Goal: Task Accomplishment & Management: Use online tool/utility

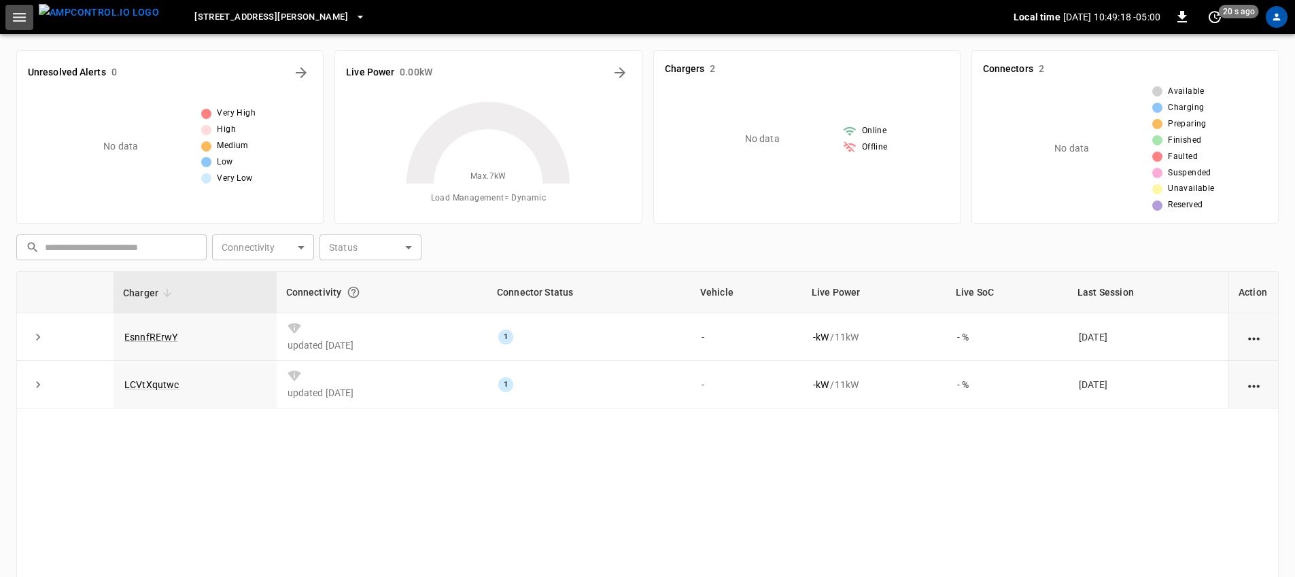
click at [22, 17] on icon "button" at bounding box center [19, 17] width 13 height 9
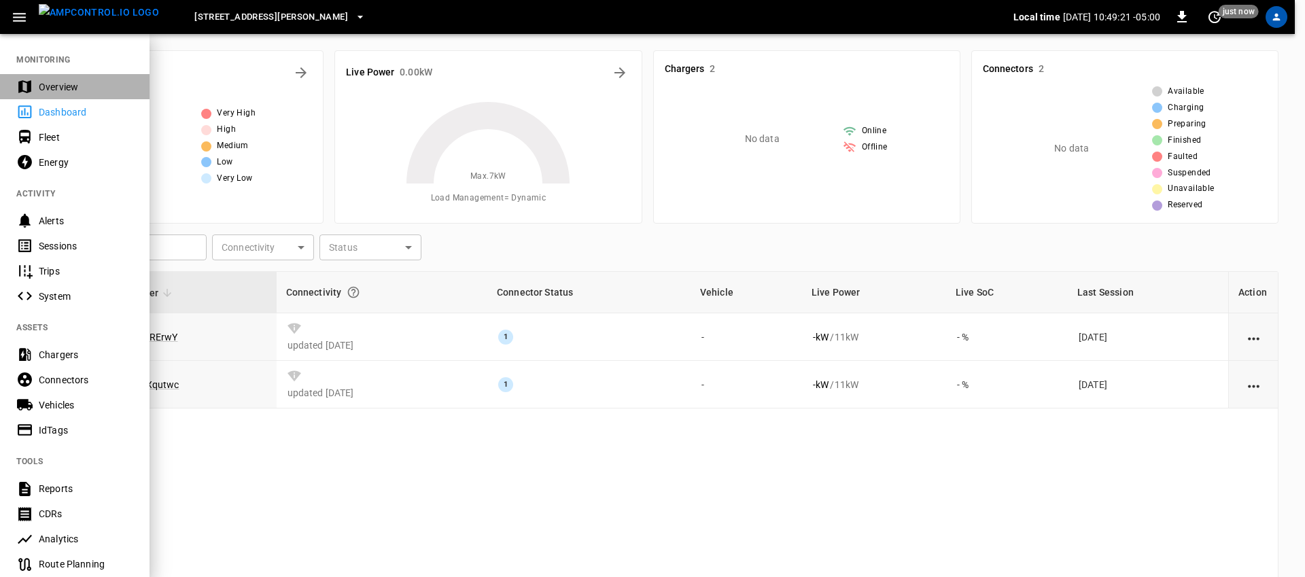
click at [59, 91] on div "Overview" at bounding box center [86, 87] width 95 height 14
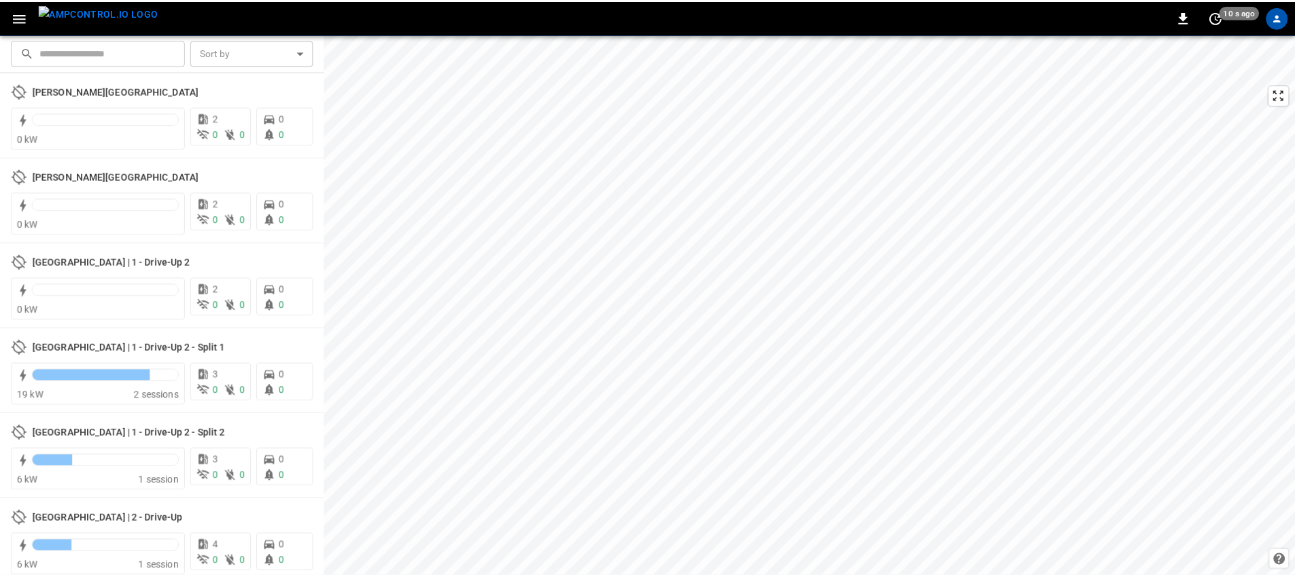
scroll to position [534, 0]
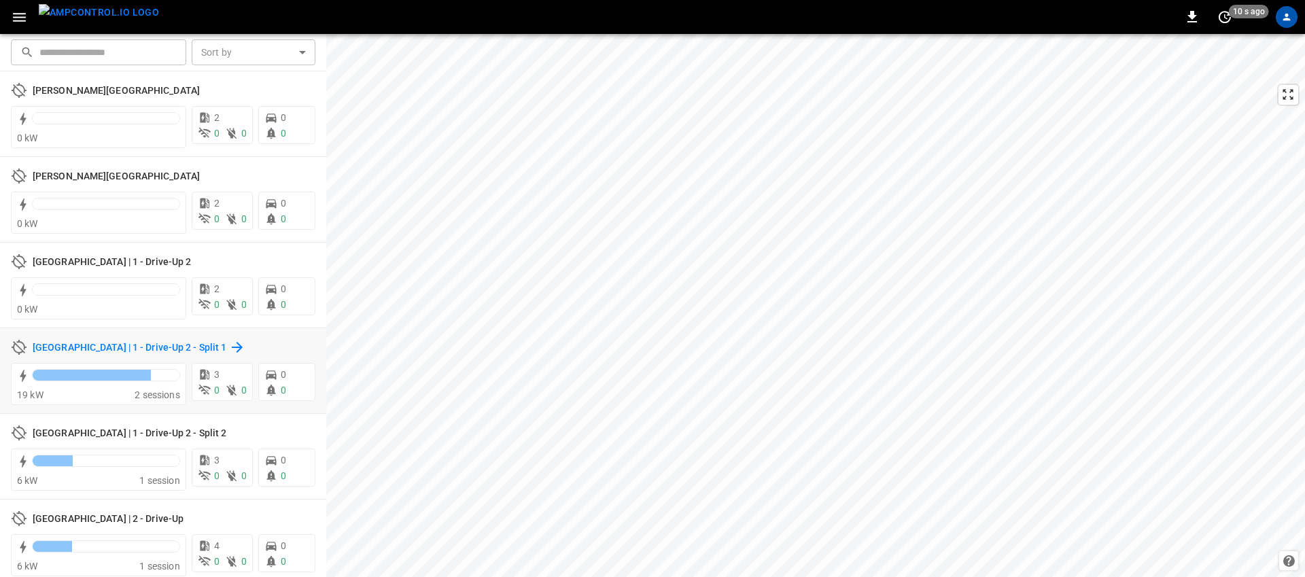
click at [245, 349] on icon at bounding box center [237, 347] width 16 height 16
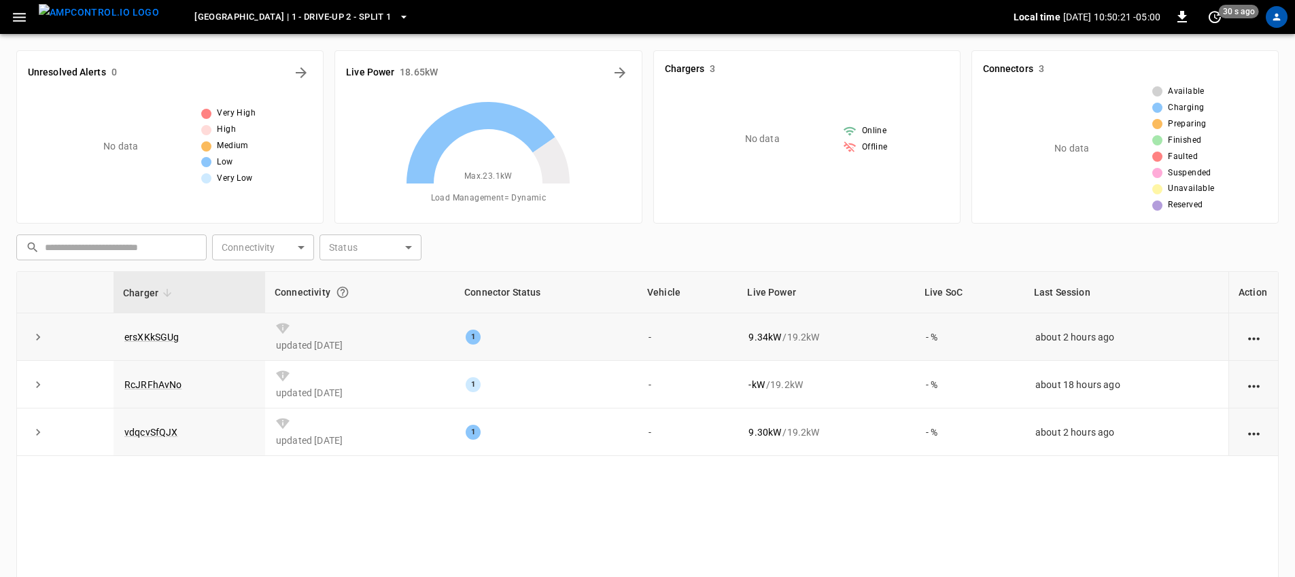
click at [38, 334] on icon "expand row" at bounding box center [38, 337] width 14 height 14
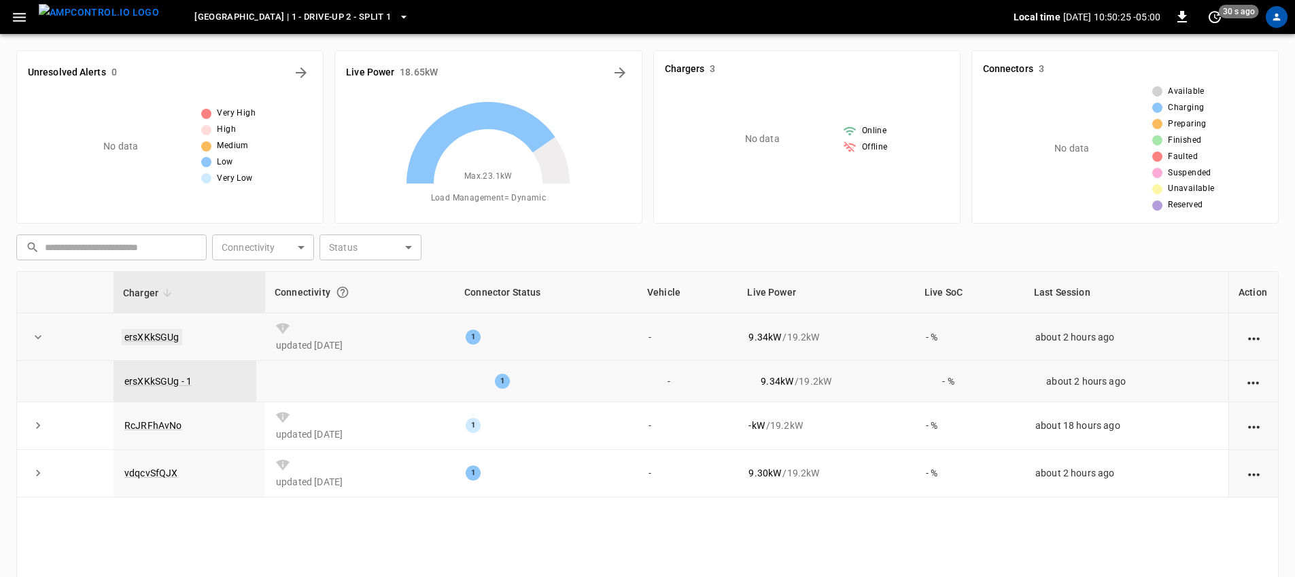
click at [160, 337] on link "ersXKkSGUg" at bounding box center [152, 337] width 61 height 16
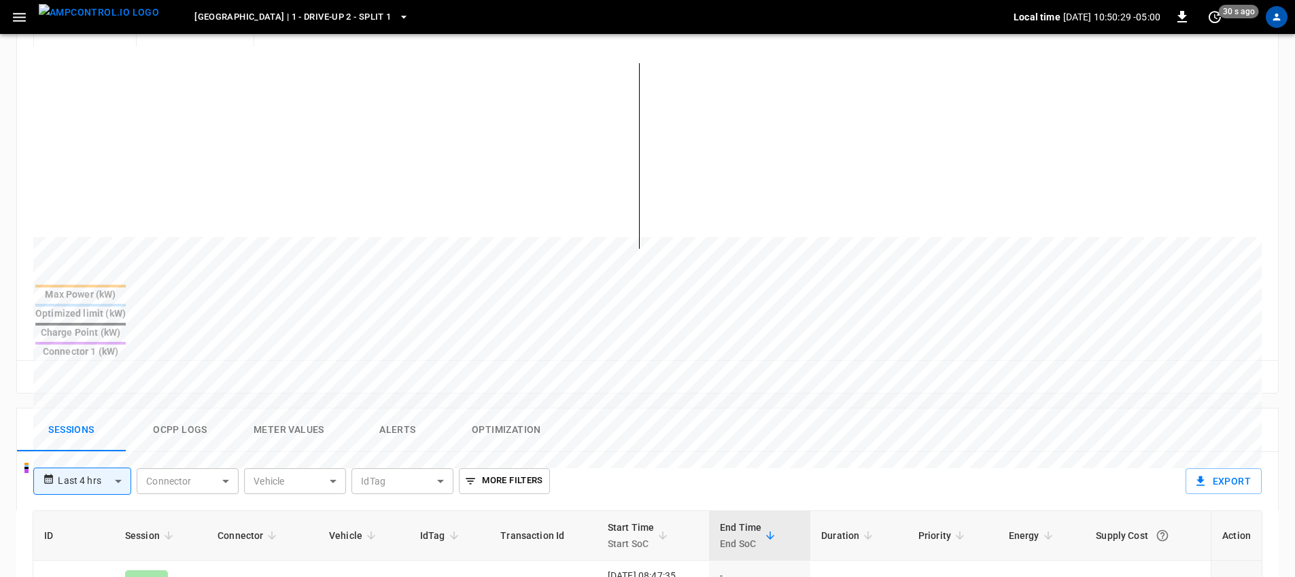
scroll to position [399, 0]
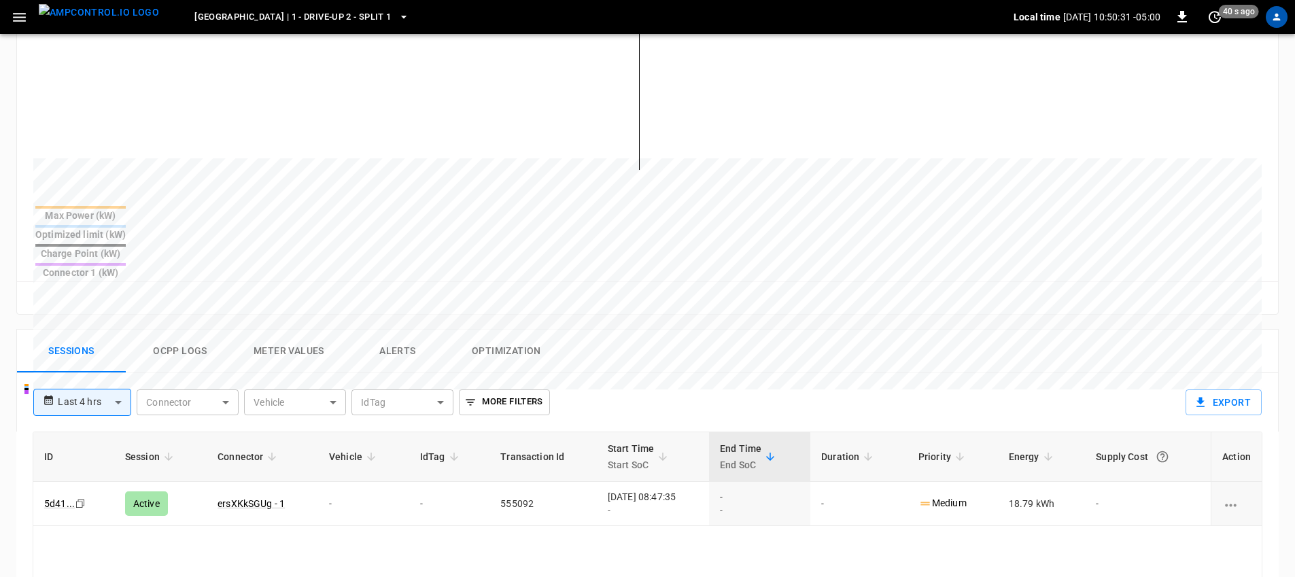
click at [268, 330] on button "Meter Values" at bounding box center [289, 352] width 109 height 44
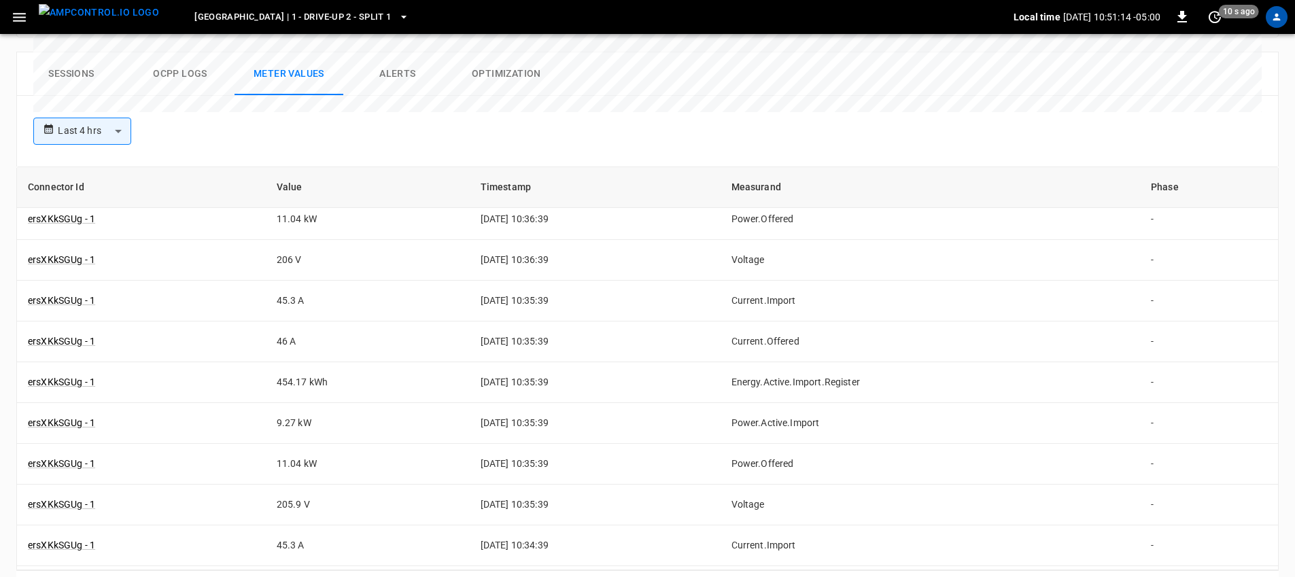
scroll to position [3718, 0]
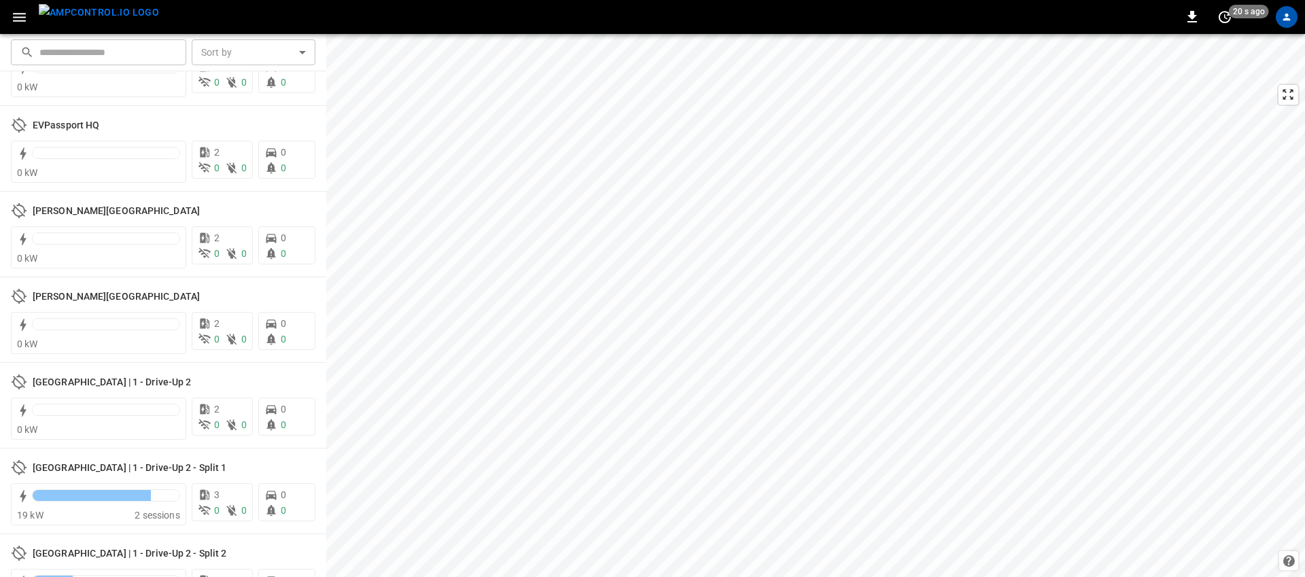
scroll to position [550, 0]
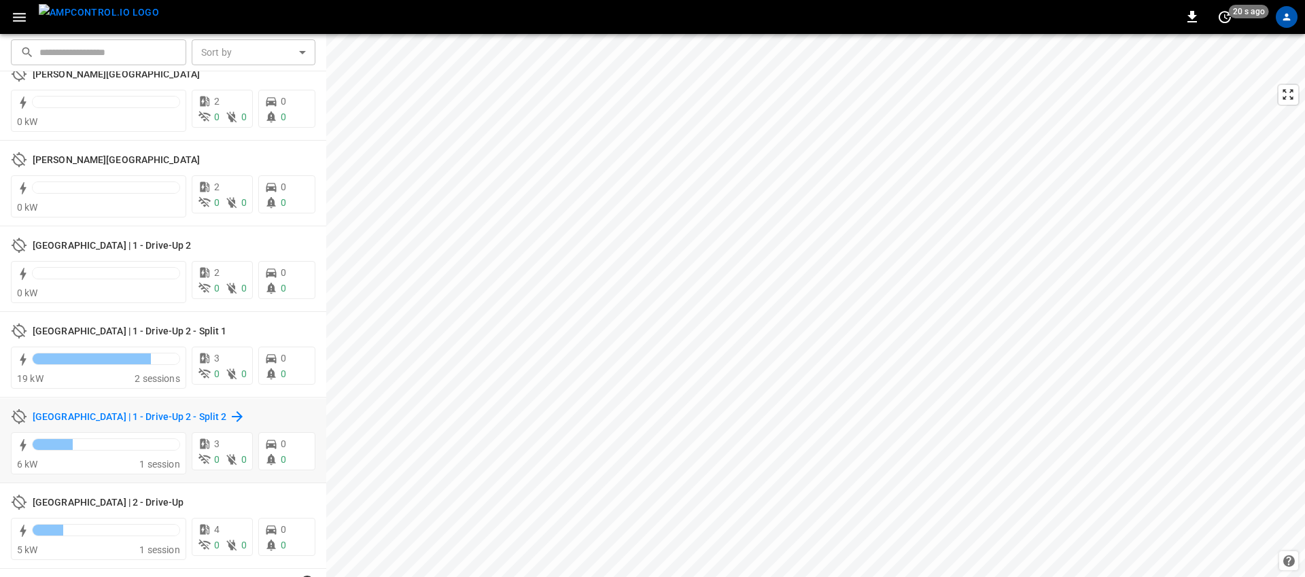
click at [123, 417] on h6 "[GEOGRAPHIC_DATA] | 1 - Drive-Up 2 - Split 2" at bounding box center [130, 417] width 194 height 15
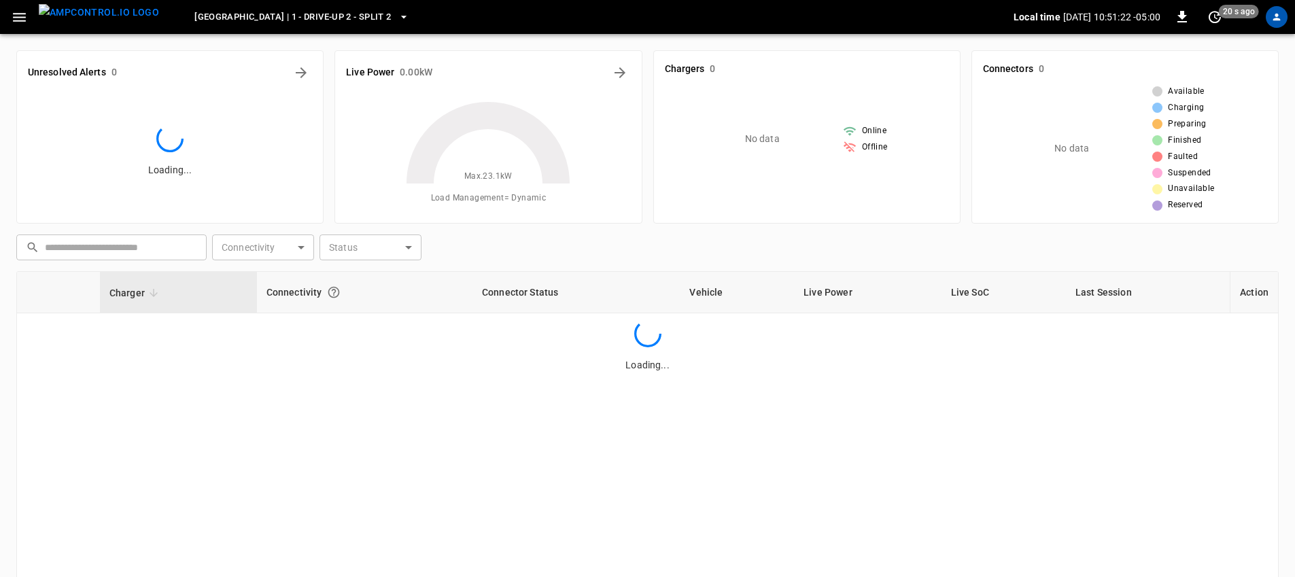
click at [123, 417] on div "Charger Connectivity Connector Status Vehicle Live Power Live SoC Last Session …" at bounding box center [647, 473] width 1263 height 404
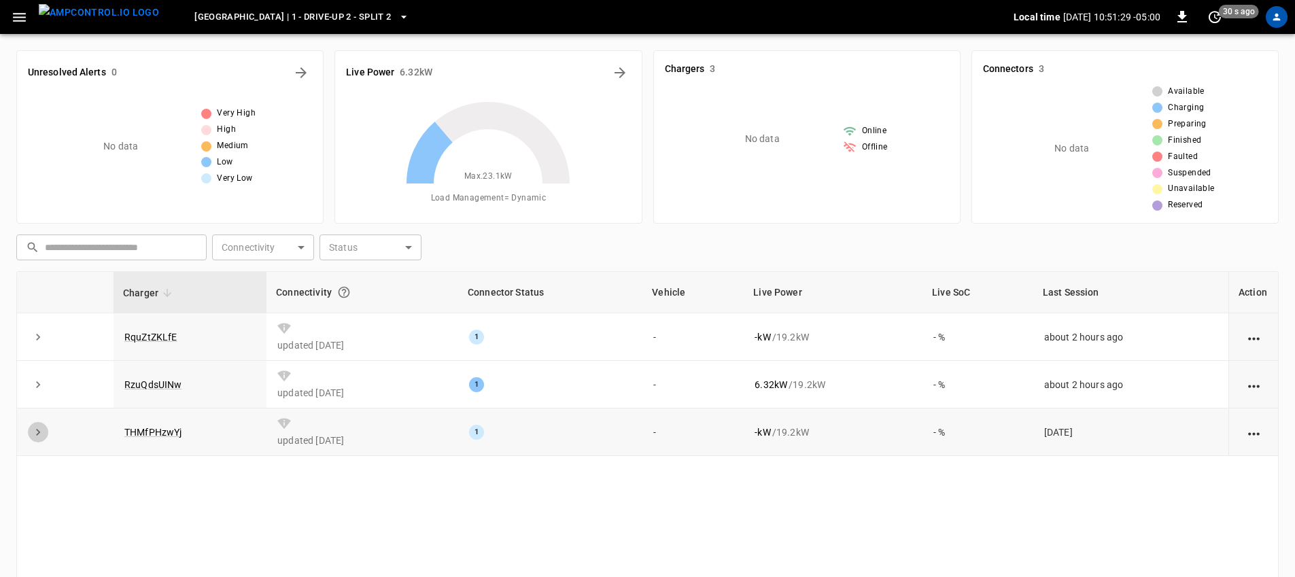
click at [39, 438] on icon "expand row" at bounding box center [38, 433] width 14 height 14
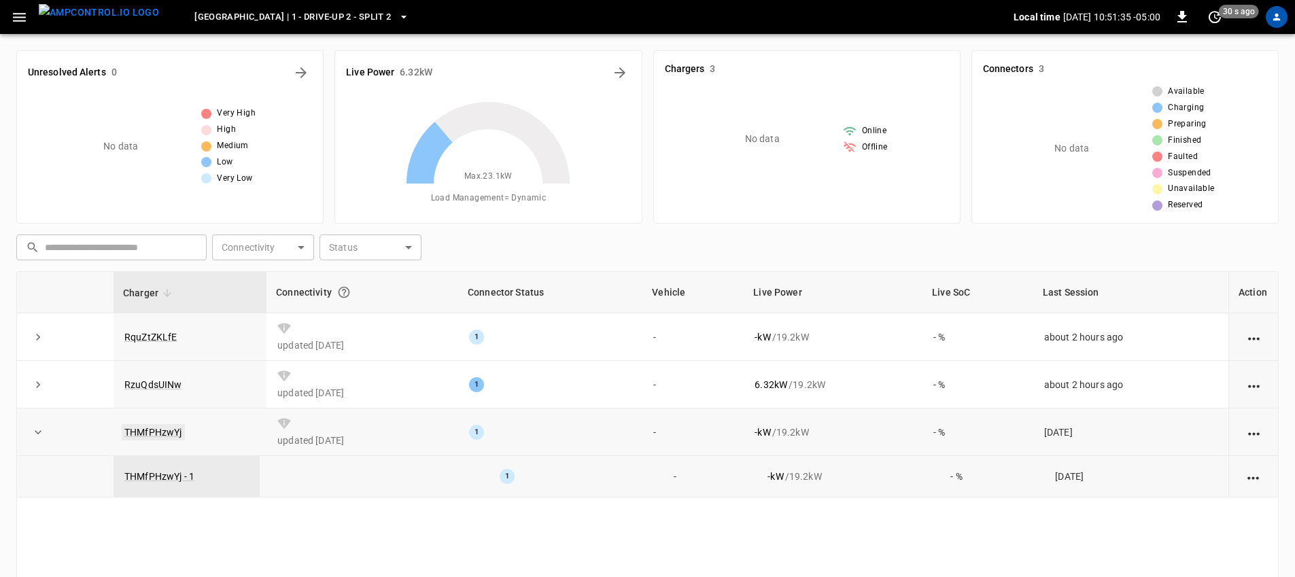
click at [151, 432] on link "THMfPHzwYj" at bounding box center [153, 432] width 63 height 16
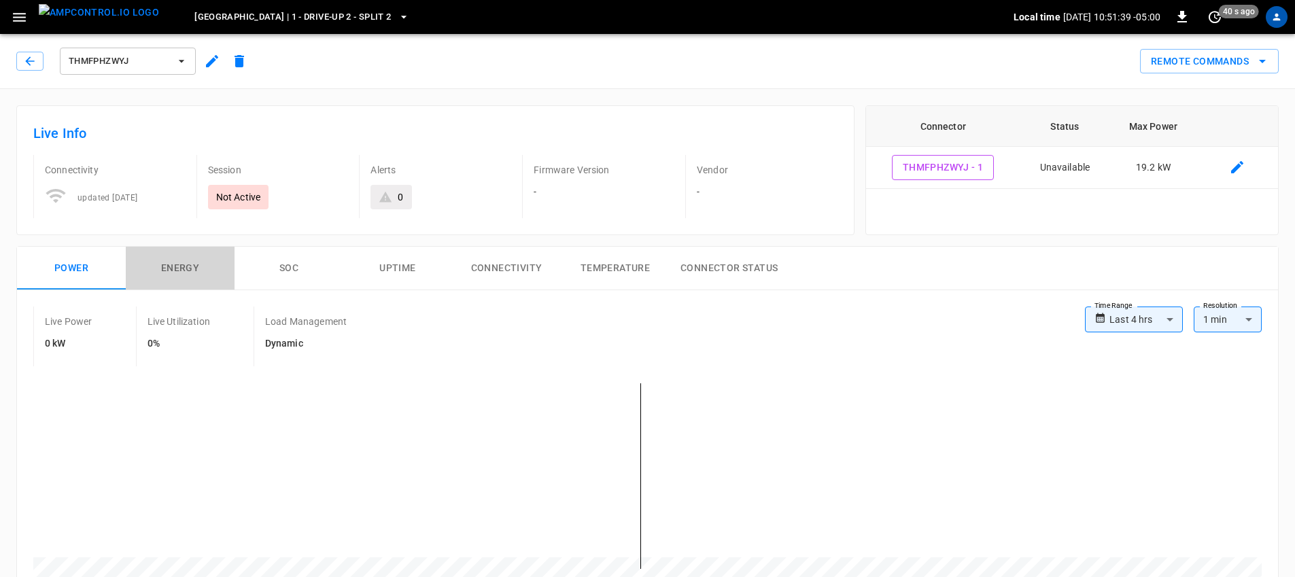
click at [167, 266] on button "Energy" at bounding box center [180, 269] width 109 height 44
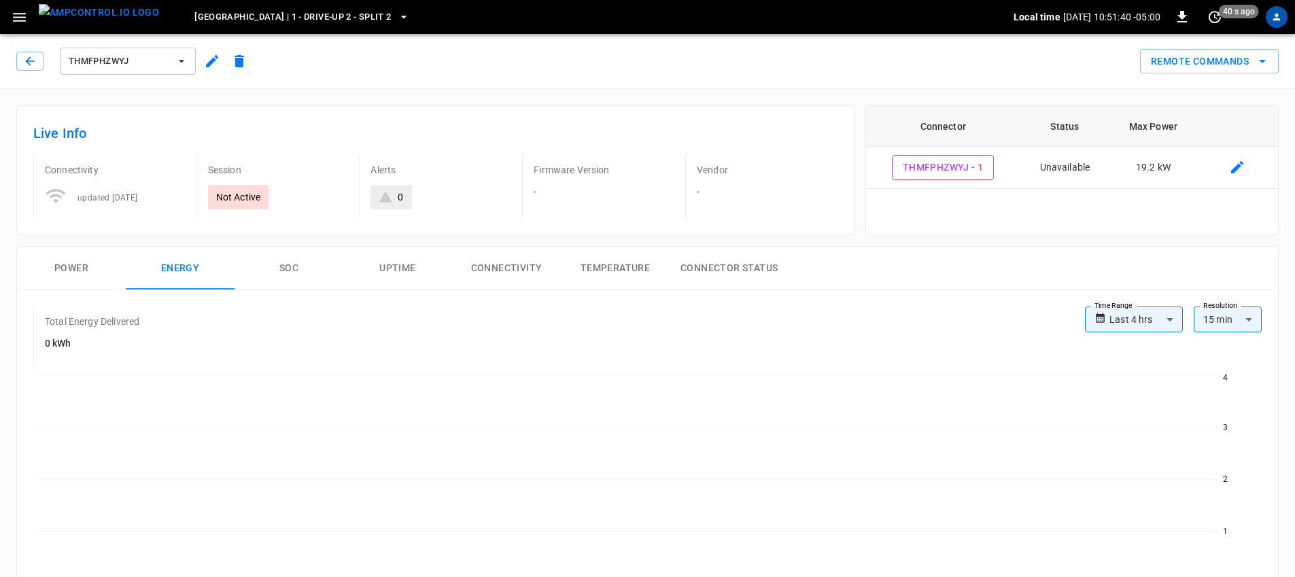
click at [292, 264] on button "SOC" at bounding box center [289, 269] width 109 height 44
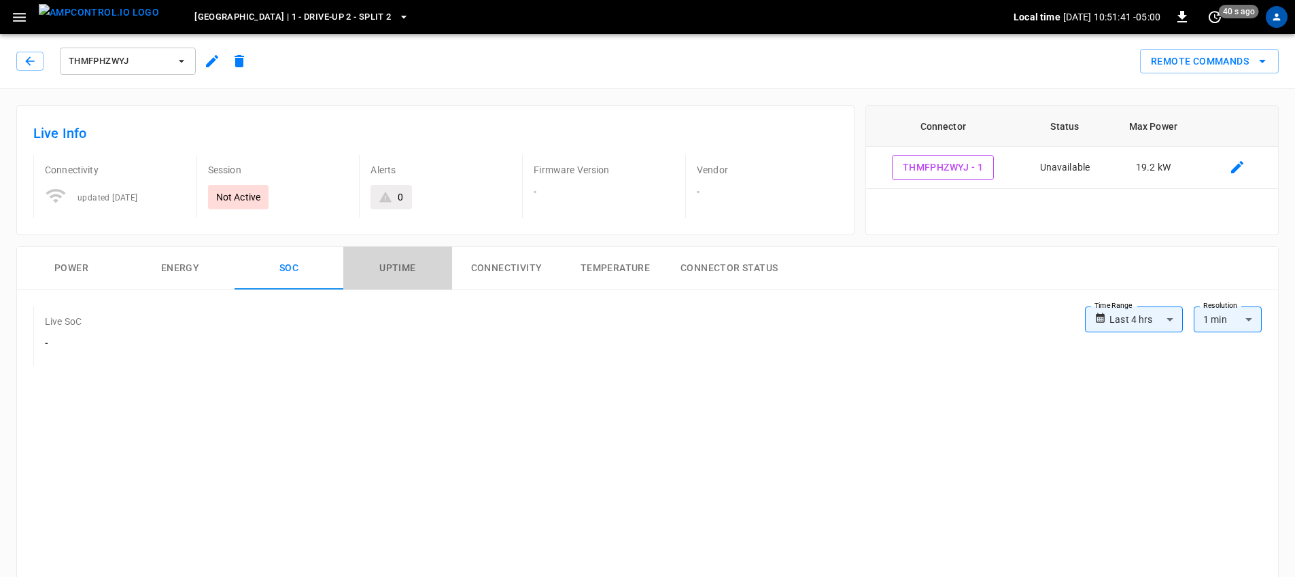
click at [381, 265] on button "Uptime" at bounding box center [397, 269] width 109 height 44
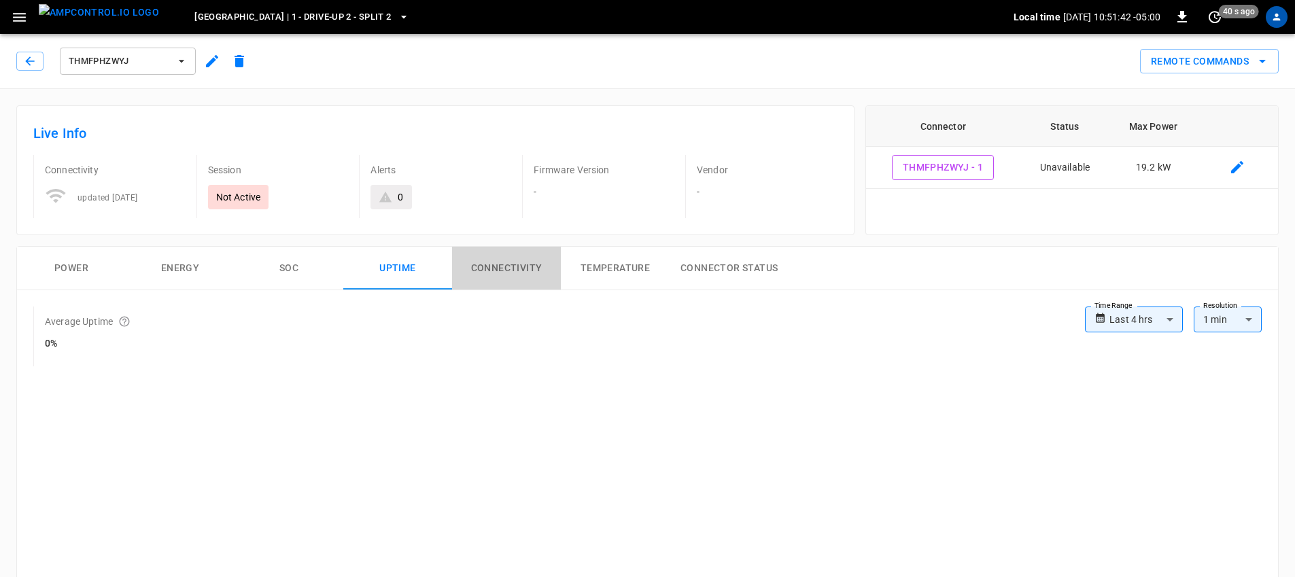
click at [533, 270] on button "Connectivity" at bounding box center [506, 269] width 109 height 44
click at [631, 270] on button "Temperature" at bounding box center [615, 269] width 109 height 44
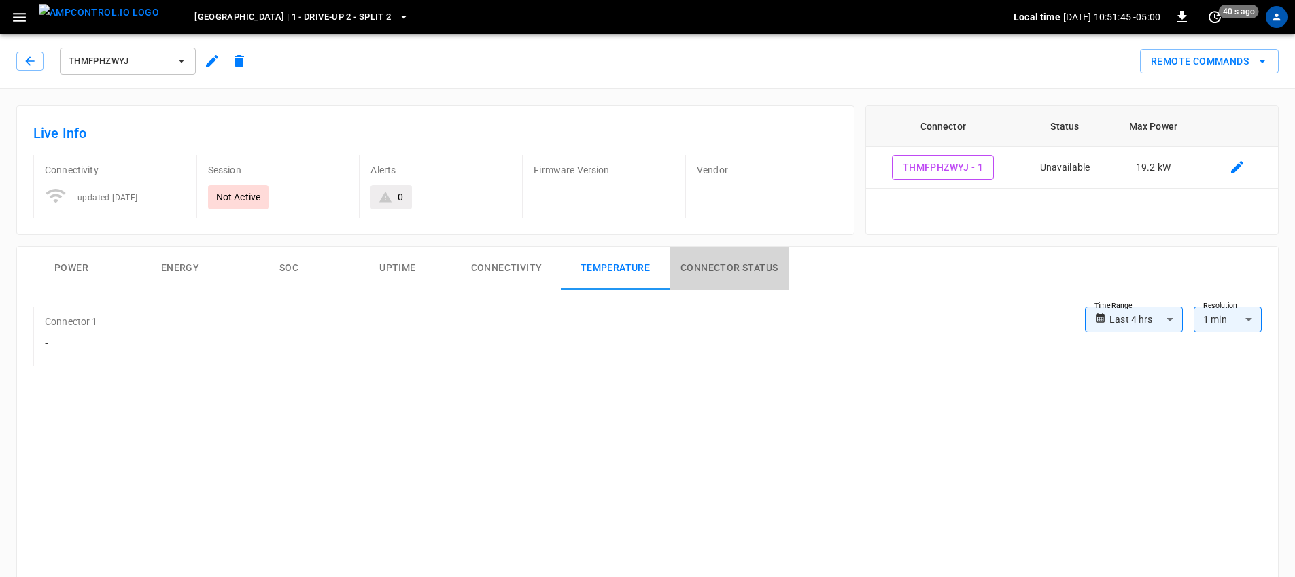
click at [757, 262] on button "Connector Status" at bounding box center [729, 269] width 119 height 44
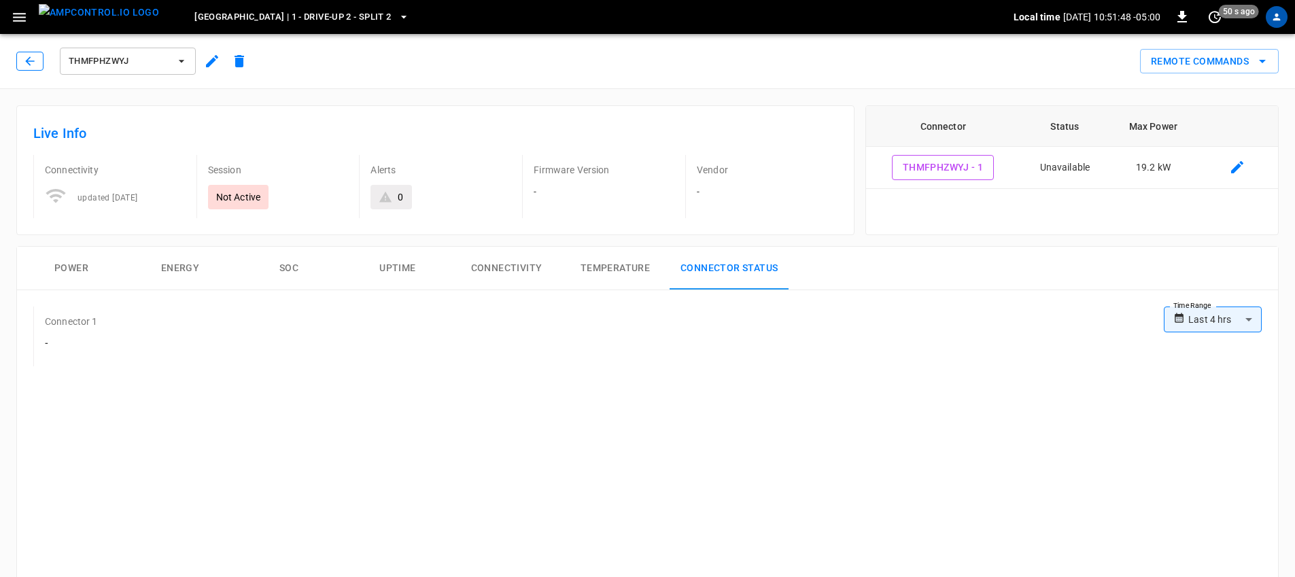
click at [18, 61] on button "button" at bounding box center [29, 61] width 27 height 19
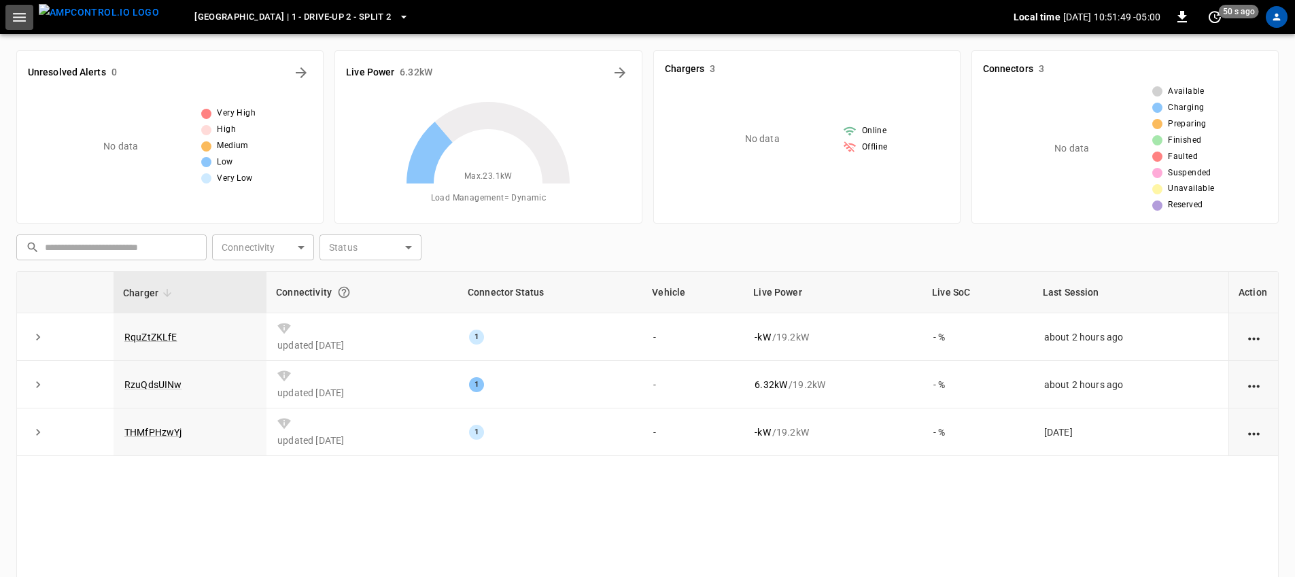
click at [19, 18] on icon "button" at bounding box center [19, 17] width 17 height 17
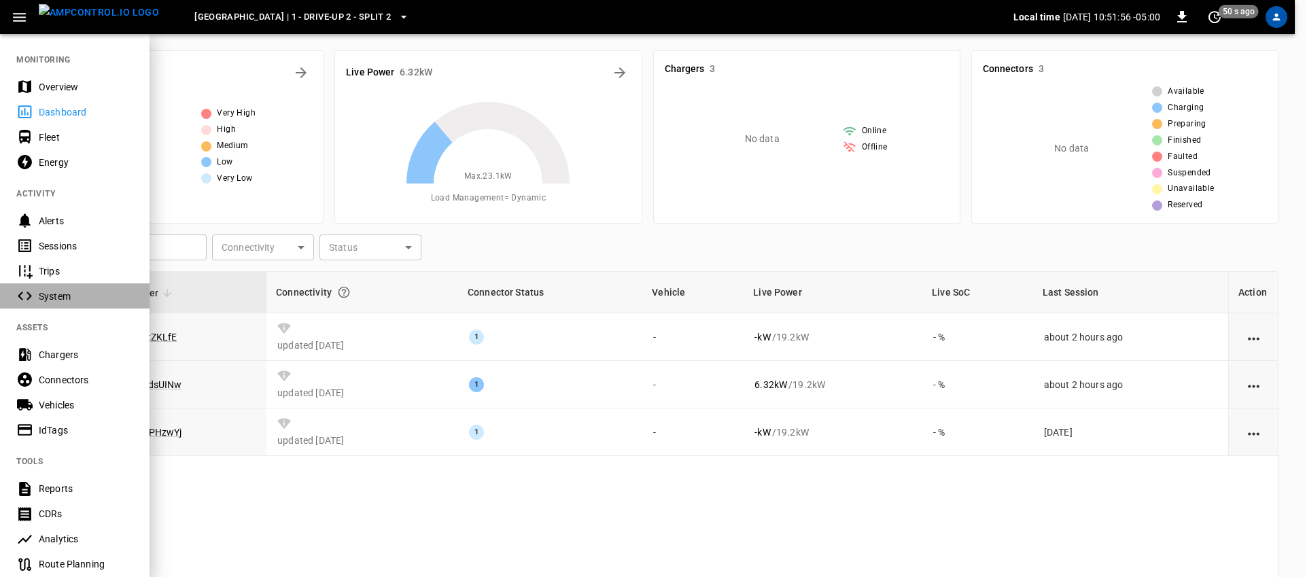
click at [63, 301] on div "System" at bounding box center [86, 297] width 95 height 14
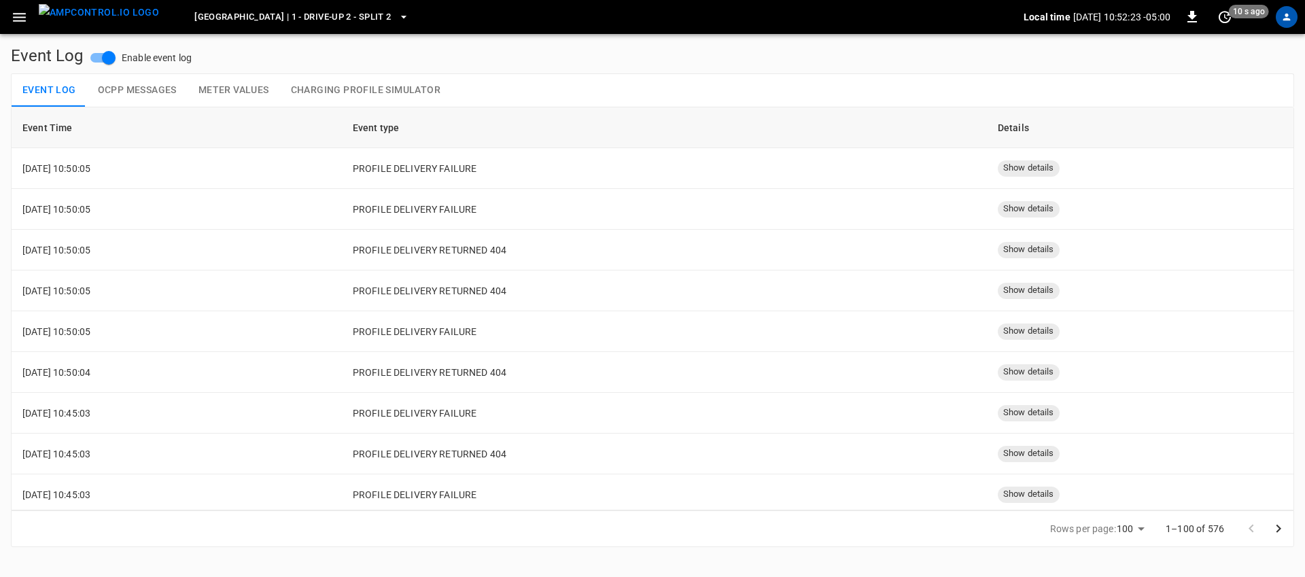
click at [22, 17] on icon "button" at bounding box center [19, 17] width 13 height 9
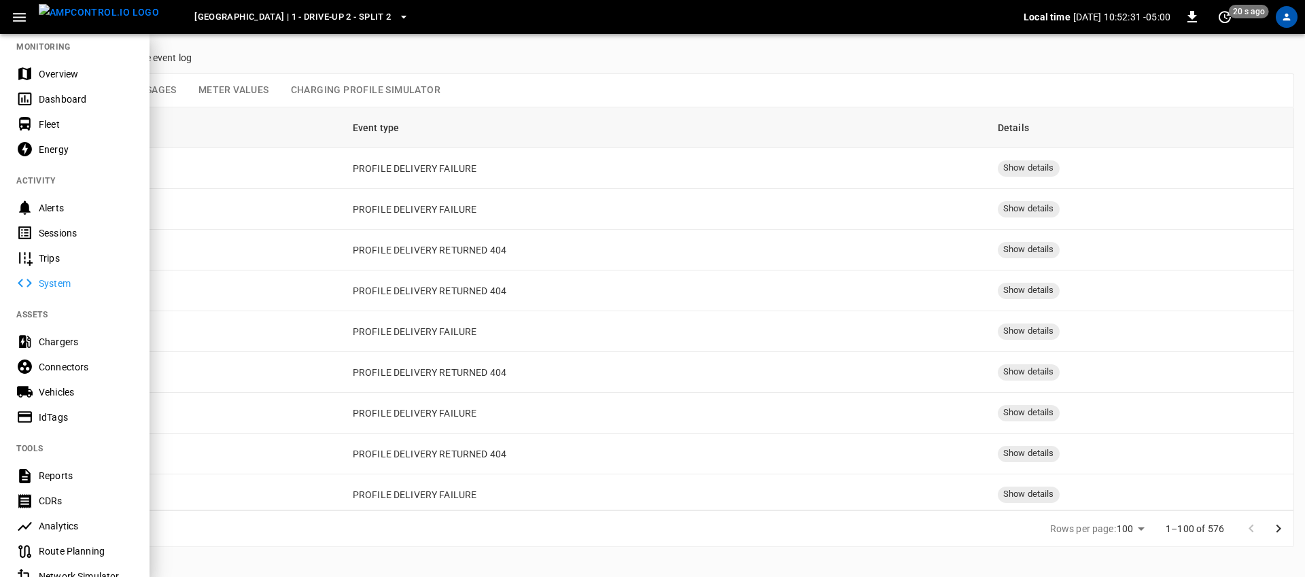
scroll to position [88, 0]
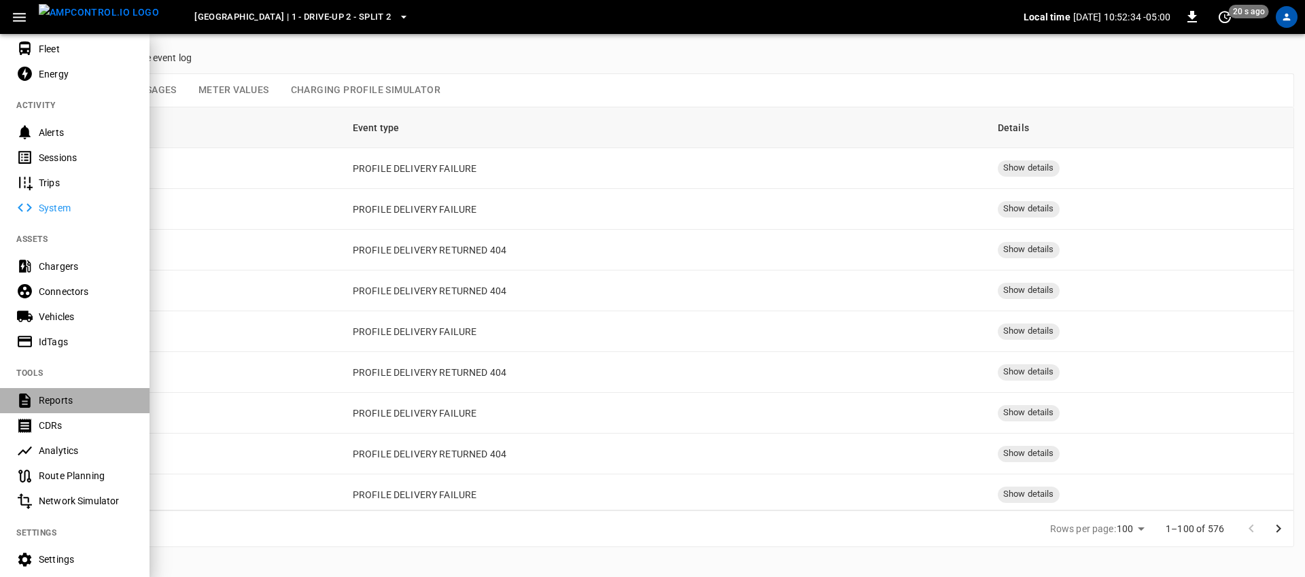
click at [79, 407] on div "Reports" at bounding box center [86, 401] width 95 height 14
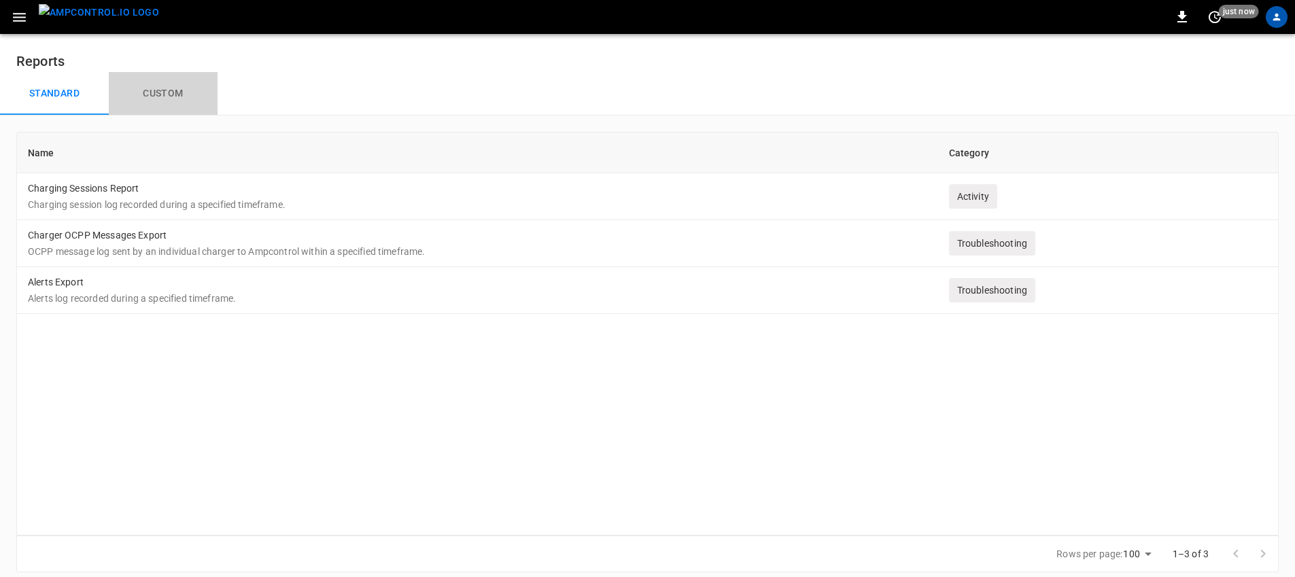
click at [148, 90] on button "Custom" at bounding box center [163, 94] width 109 height 44
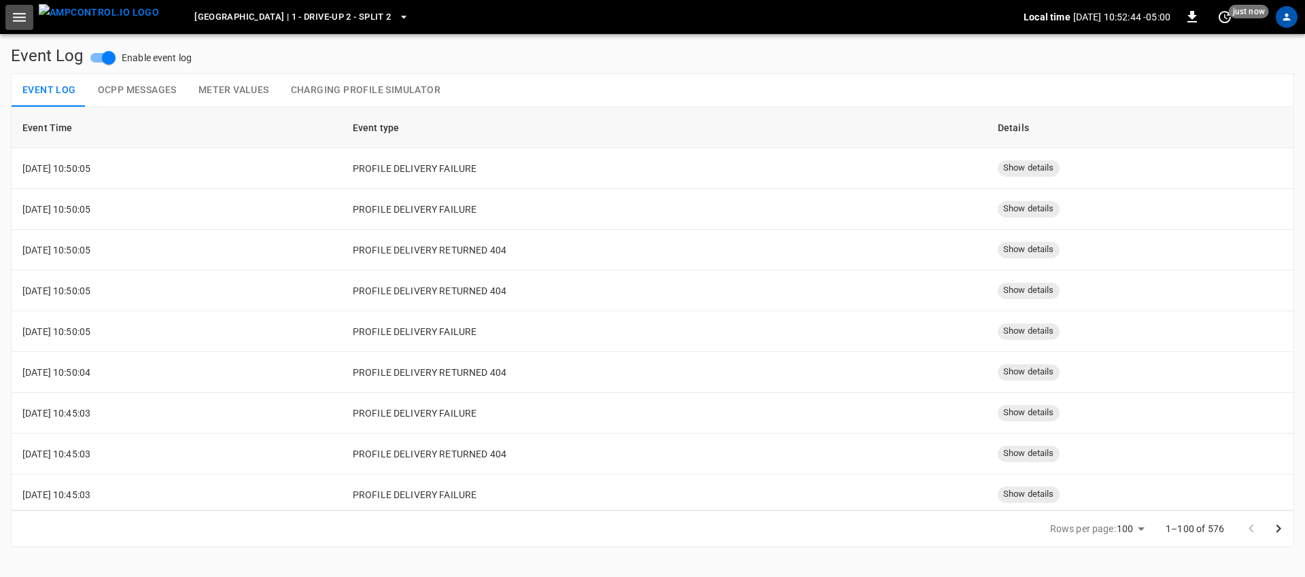
click at [25, 22] on icon "button" at bounding box center [19, 17] width 17 height 17
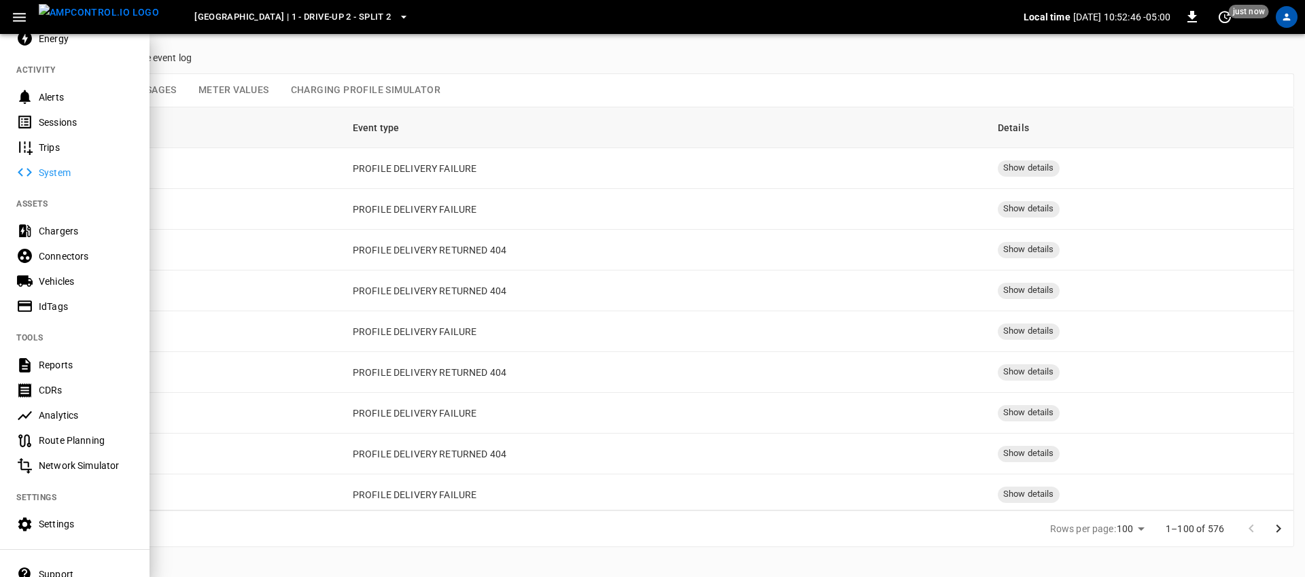
scroll to position [124, 0]
click at [79, 462] on div "Network Simulator" at bounding box center [86, 465] width 95 height 14
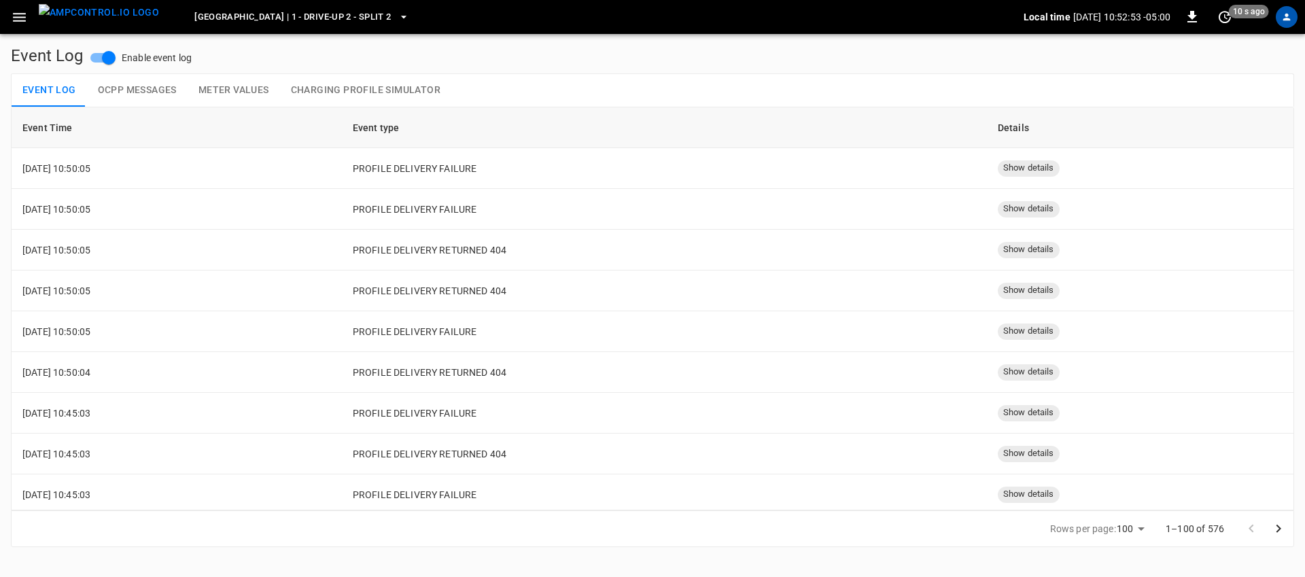
click at [20, 22] on icon "button" at bounding box center [19, 17] width 17 height 17
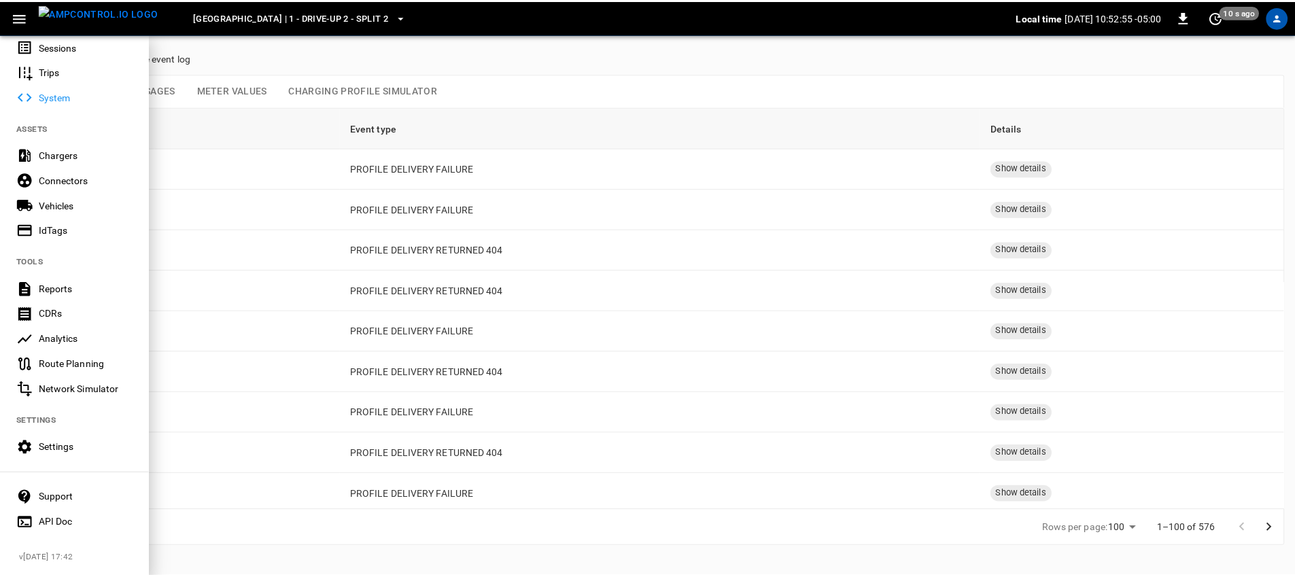
scroll to position [210, 0]
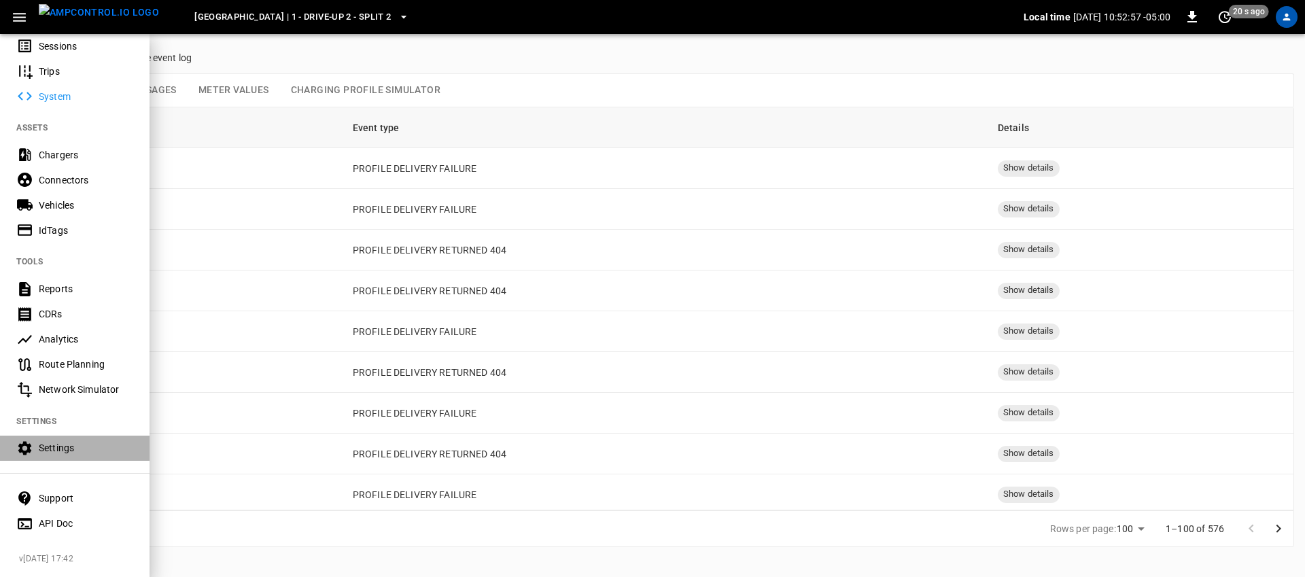
click at [60, 441] on div "Settings" at bounding box center [86, 448] width 95 height 14
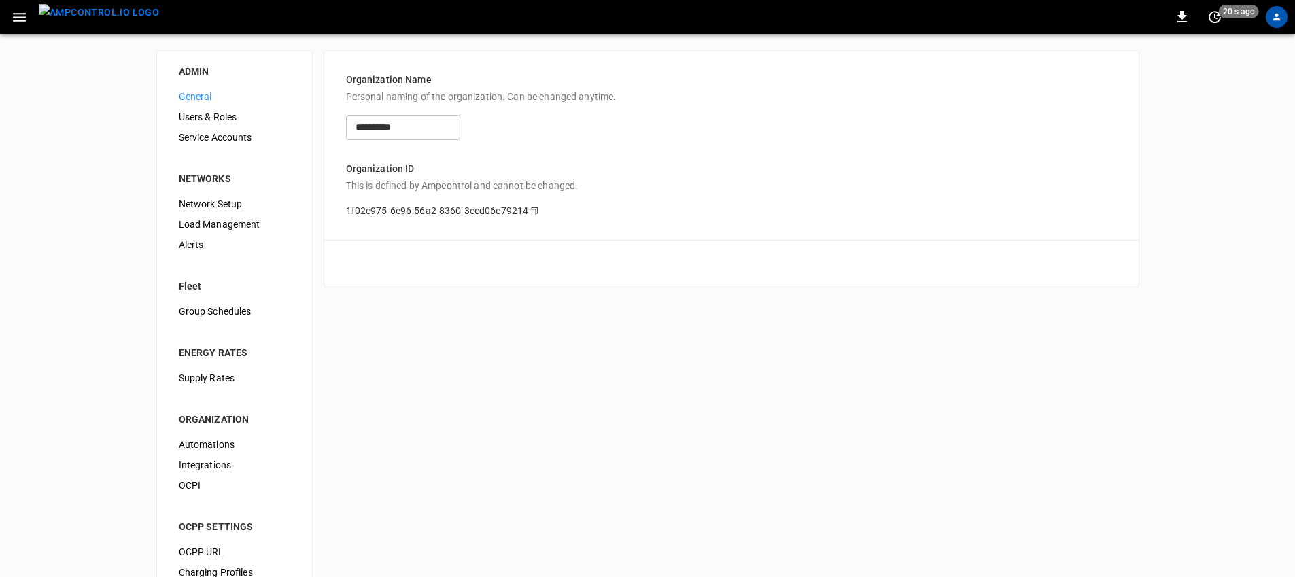
click at [24, 13] on icon "button" at bounding box center [19, 17] width 13 height 9
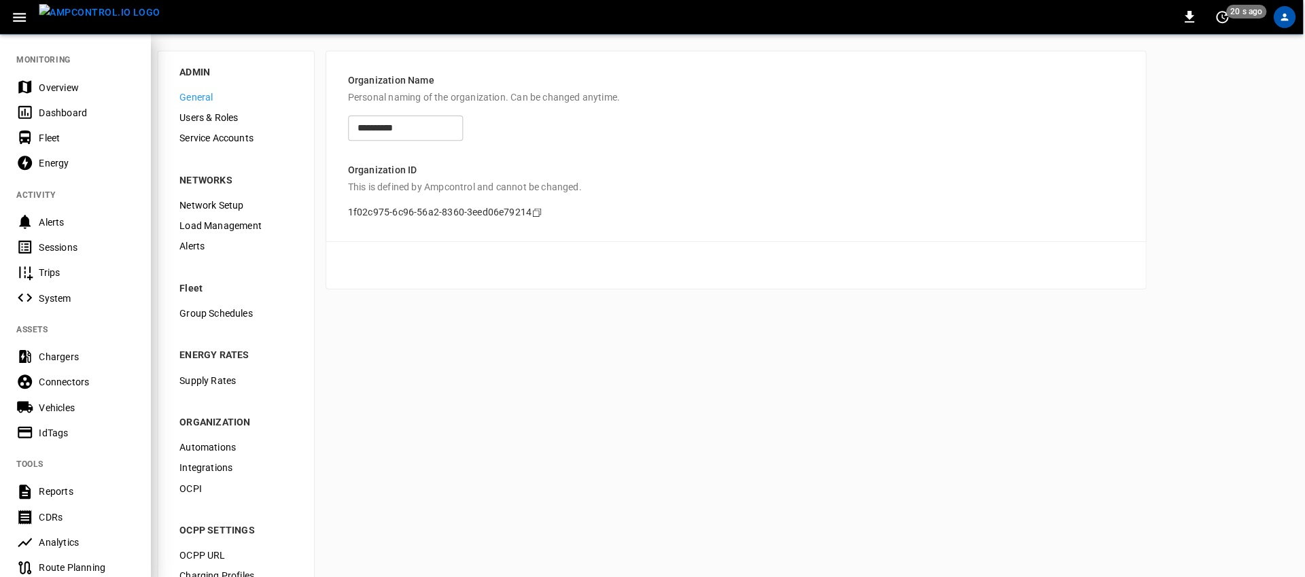
click at [24, 13] on icon "button" at bounding box center [19, 17] width 13 height 9
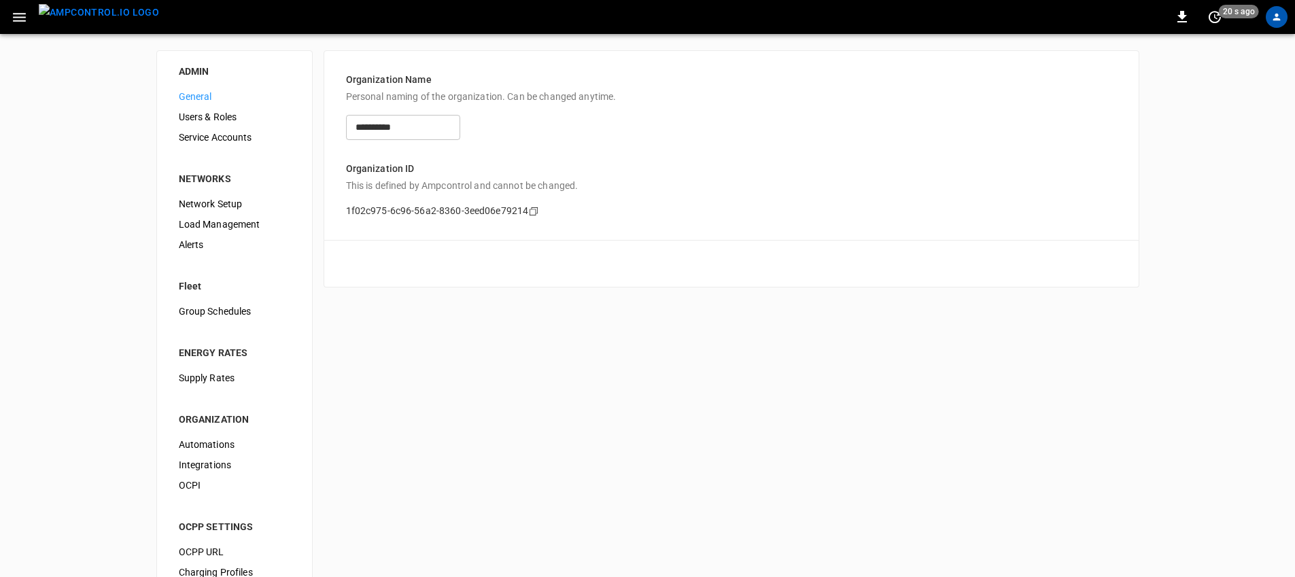
click at [24, 14] on icon "button" at bounding box center [19, 17] width 13 height 9
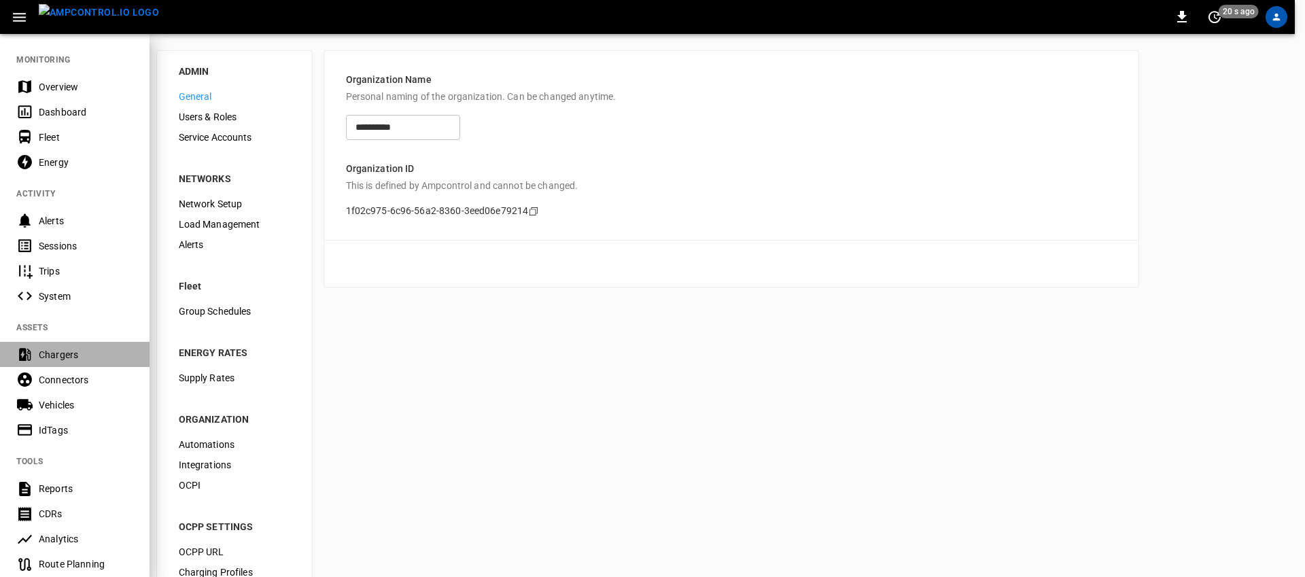
click at [66, 352] on div "Chargers" at bounding box center [86, 355] width 95 height 14
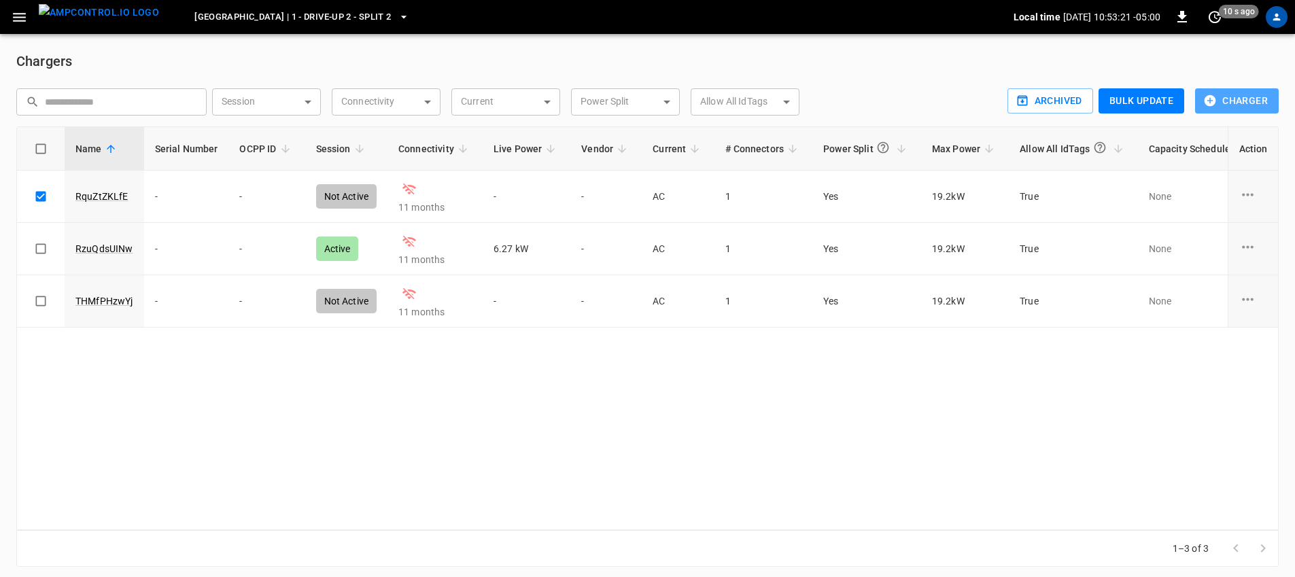
click at [1261, 94] on button "Charger" at bounding box center [1237, 100] width 84 height 25
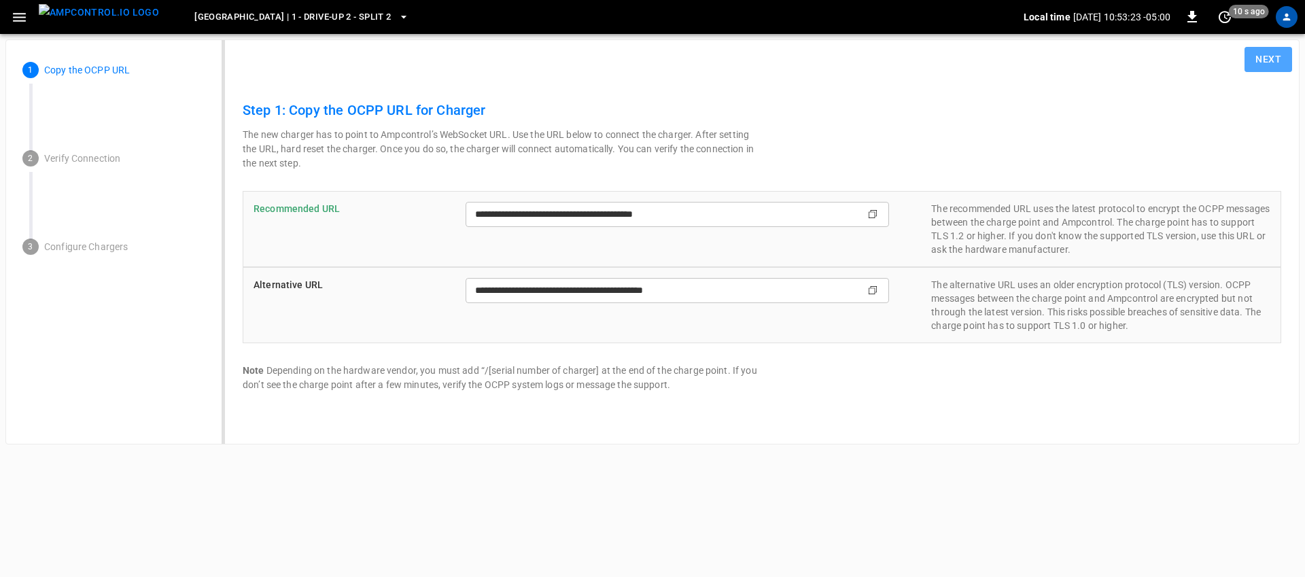
click at [1267, 60] on button "Next" at bounding box center [1269, 59] width 48 height 25
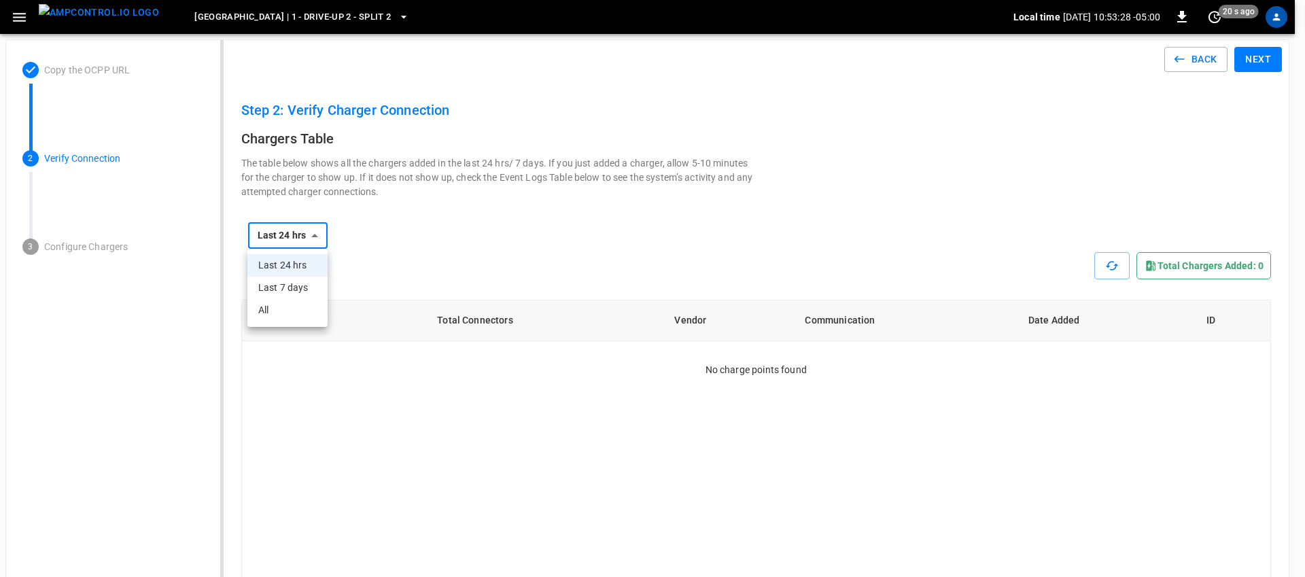
click at [286, 287] on li "Last 7 days" at bounding box center [287, 288] width 80 height 22
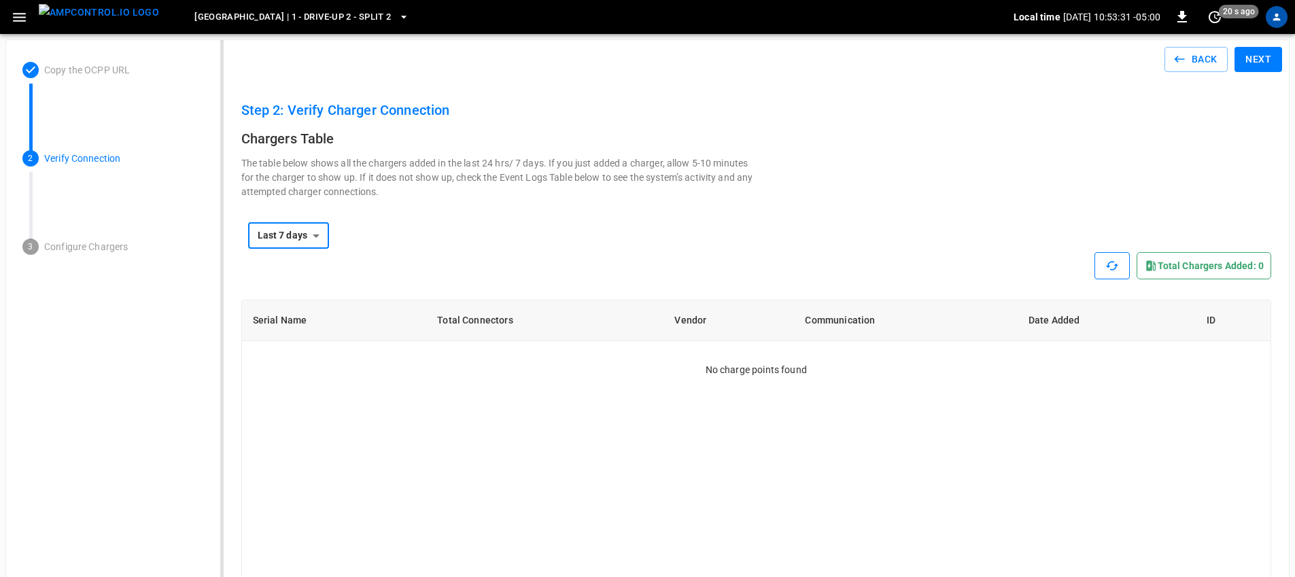
click at [1114, 264] on icon "button" at bounding box center [1113, 266] width 14 height 14
click at [880, 220] on div "**********" at bounding box center [756, 236] width 1031 height 33
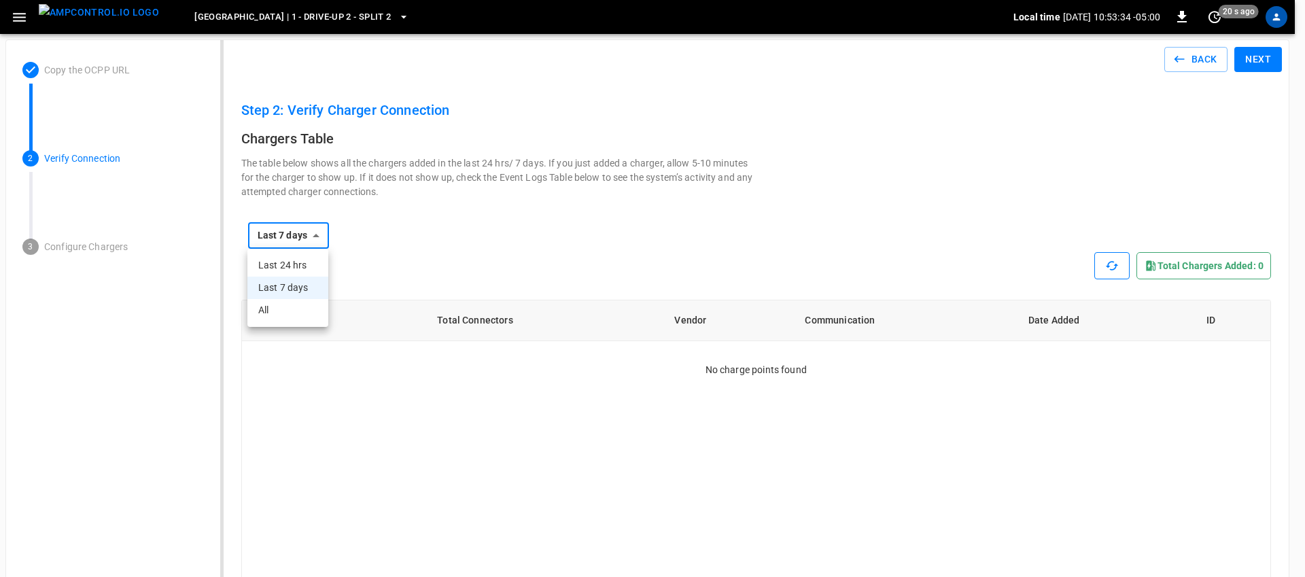
click at [270, 312] on li "All" at bounding box center [287, 310] width 81 height 22
type input "***"
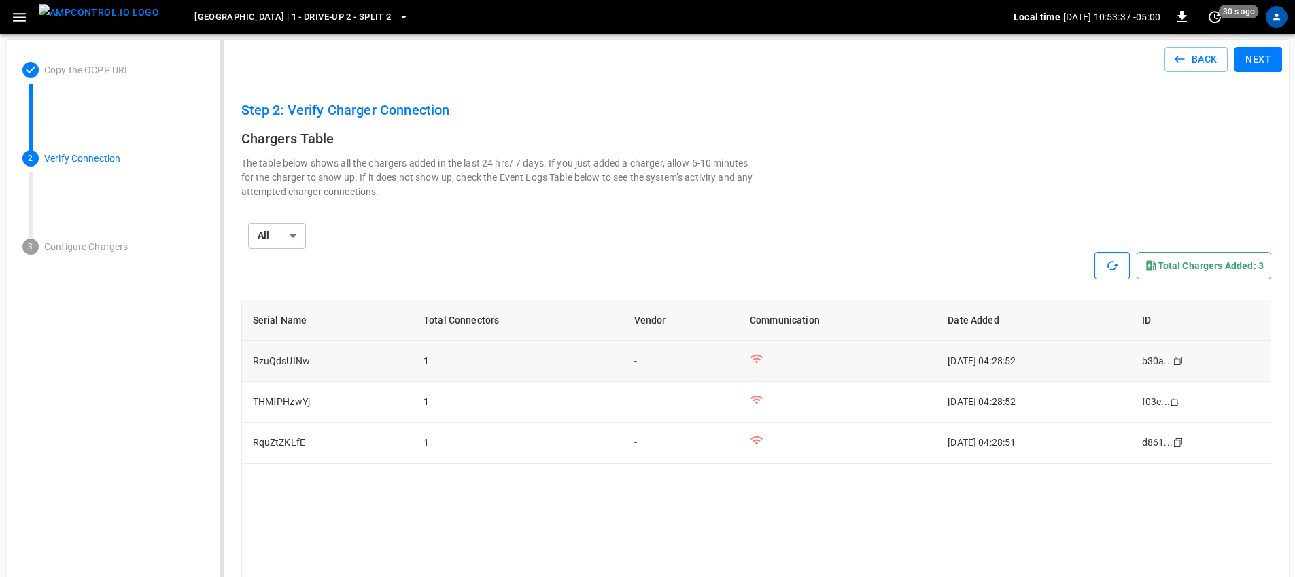
click at [937, 369] on td "[DATE] 04:28:52" at bounding box center [1034, 361] width 194 height 41
click at [264, 353] on td "RzuQdsUINw" at bounding box center [327, 361] width 171 height 41
click at [1273, 61] on button "Next" at bounding box center [1259, 59] width 48 height 25
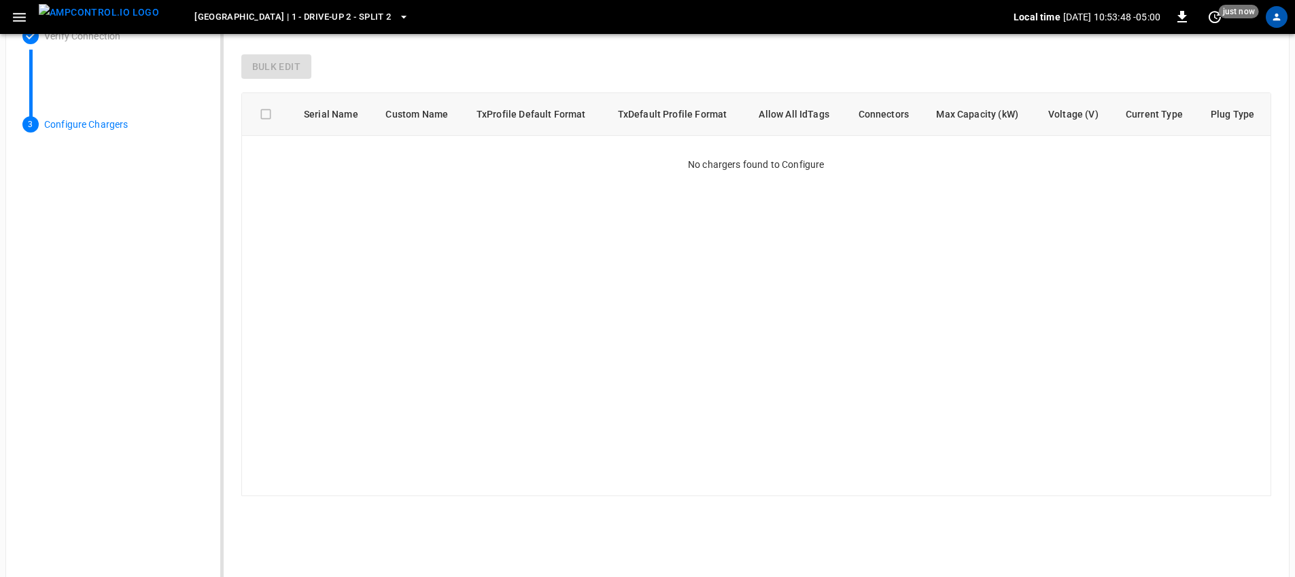
scroll to position [126, 0]
click at [889, 112] on th "Connectors" at bounding box center [887, 111] width 78 height 43
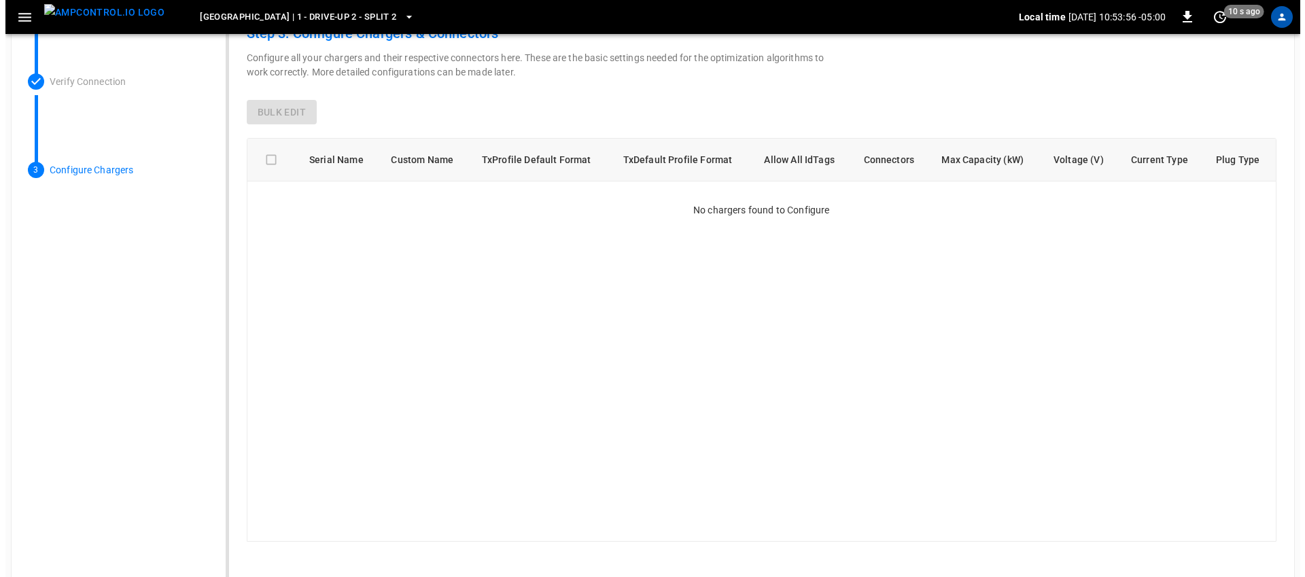
scroll to position [0, 0]
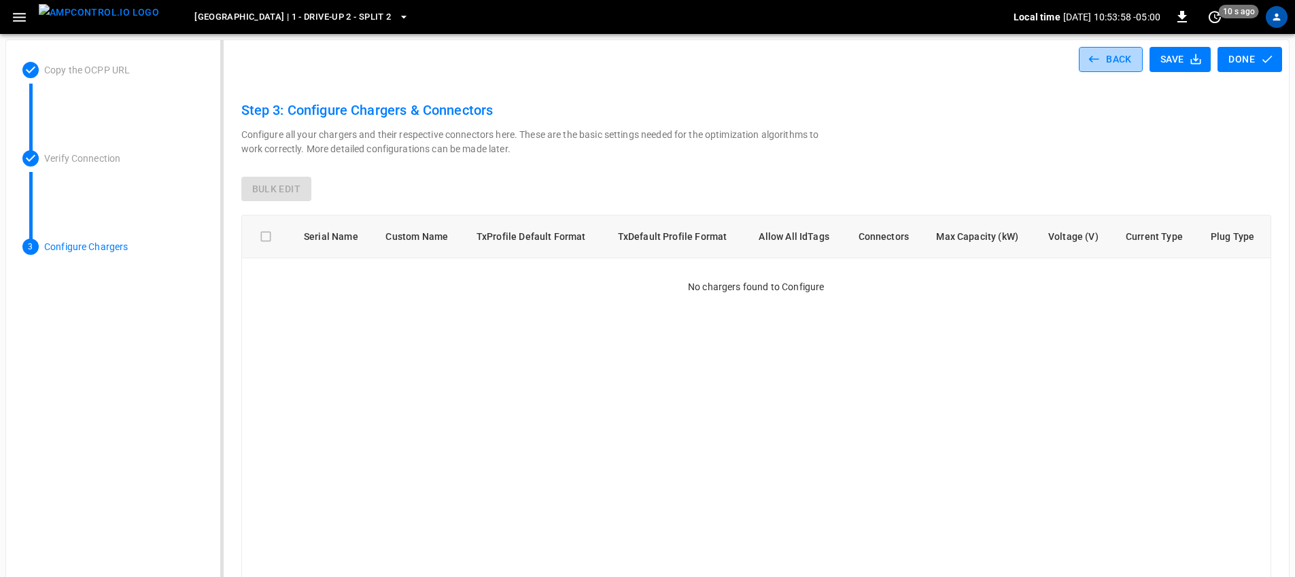
click at [1111, 63] on button "Back" at bounding box center [1111, 59] width 64 height 25
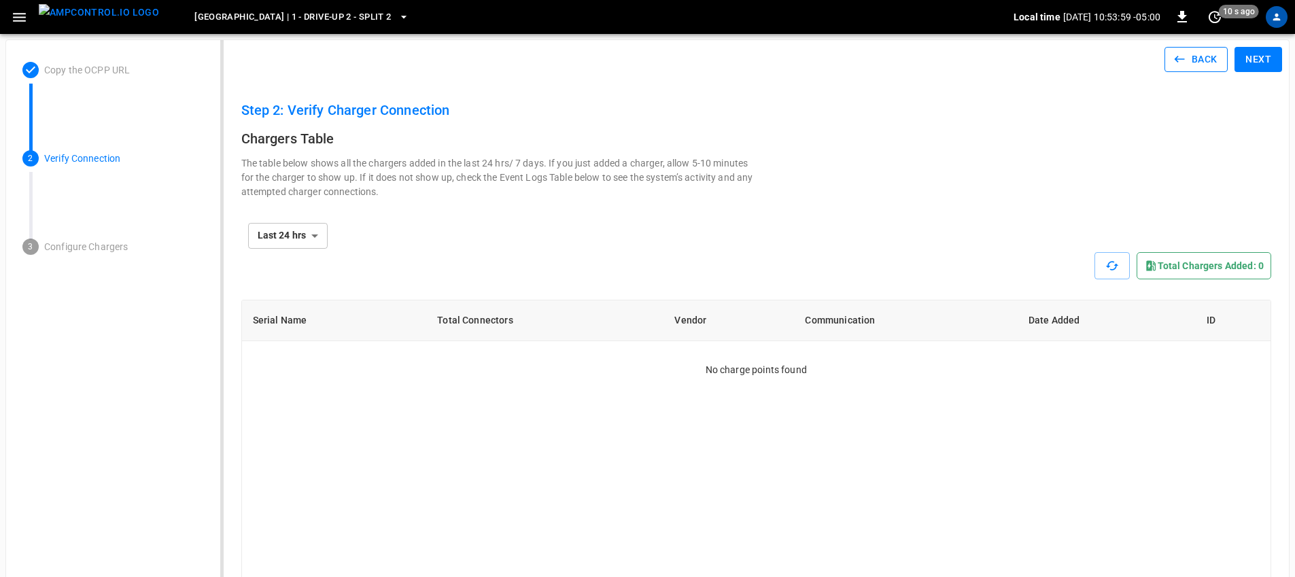
click at [1201, 59] on button "Back" at bounding box center [1197, 59] width 64 height 25
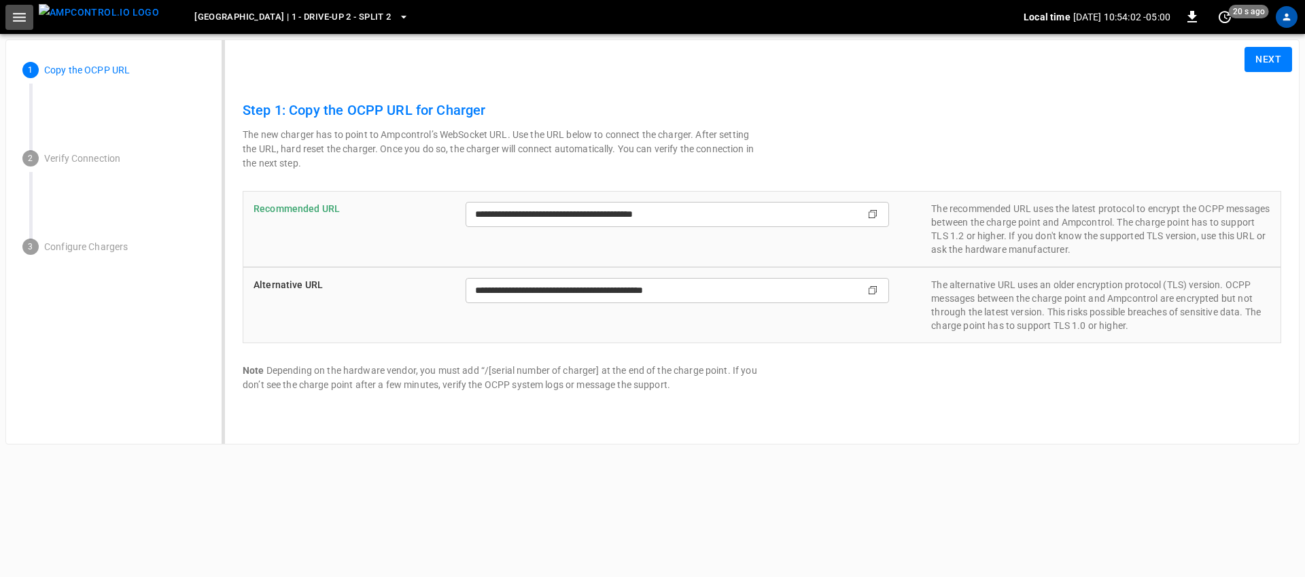
click at [22, 17] on icon "button" at bounding box center [19, 17] width 13 height 9
